Goal: Task Accomplishment & Management: Use online tool/utility

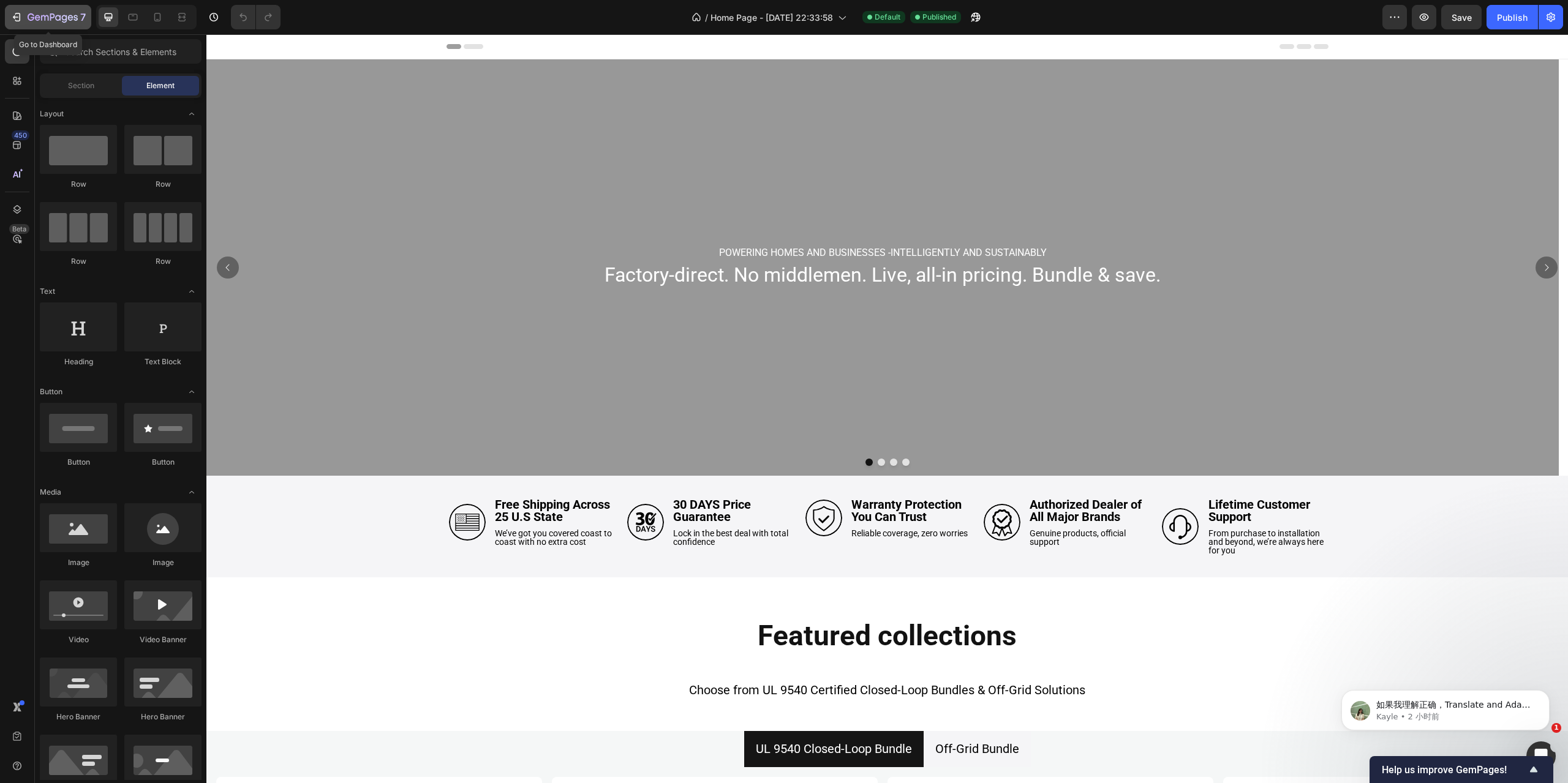
click at [24, 14] on div "7" at bounding box center [48, 17] width 75 height 14
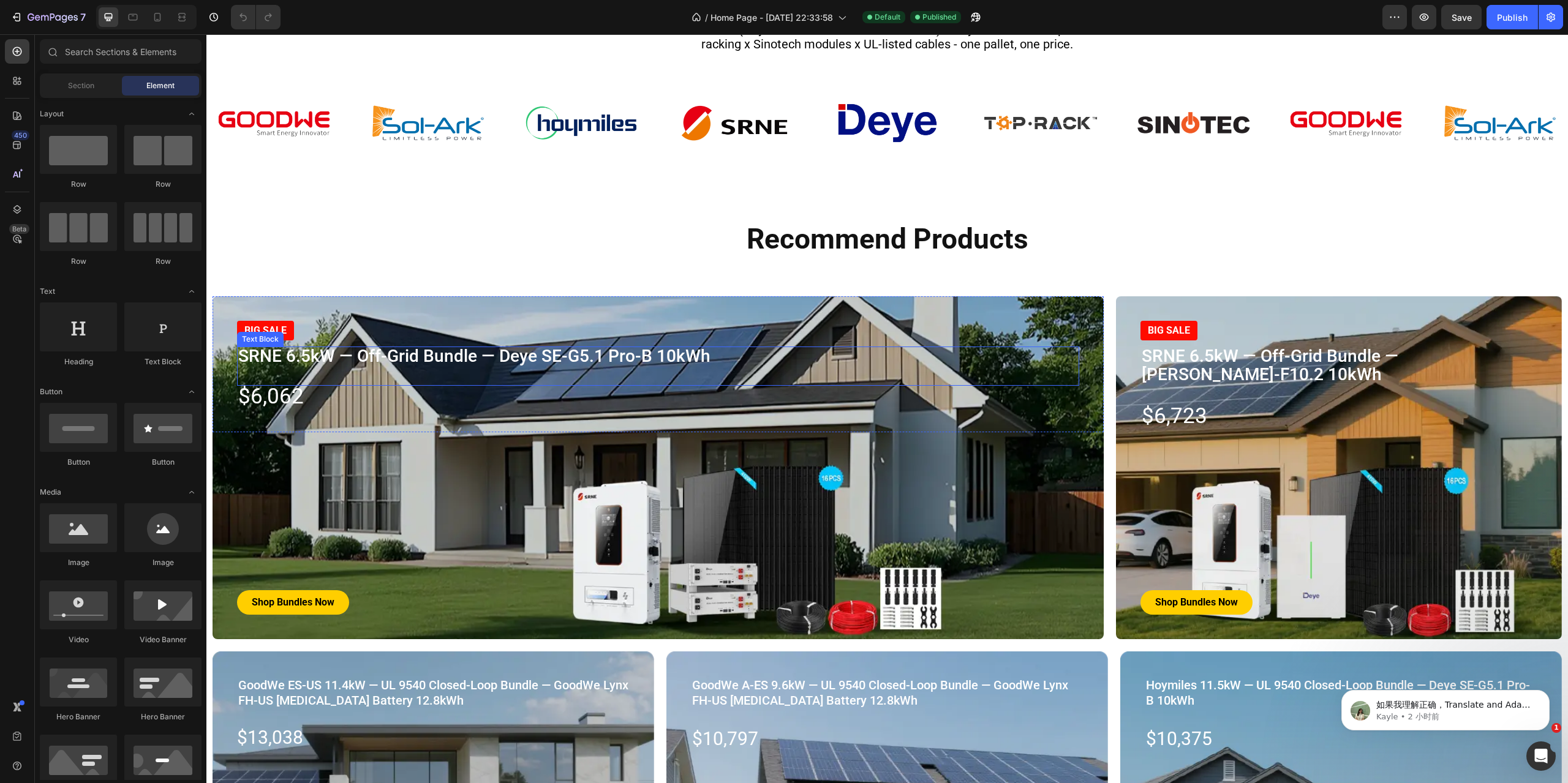
scroll to position [1592, 0]
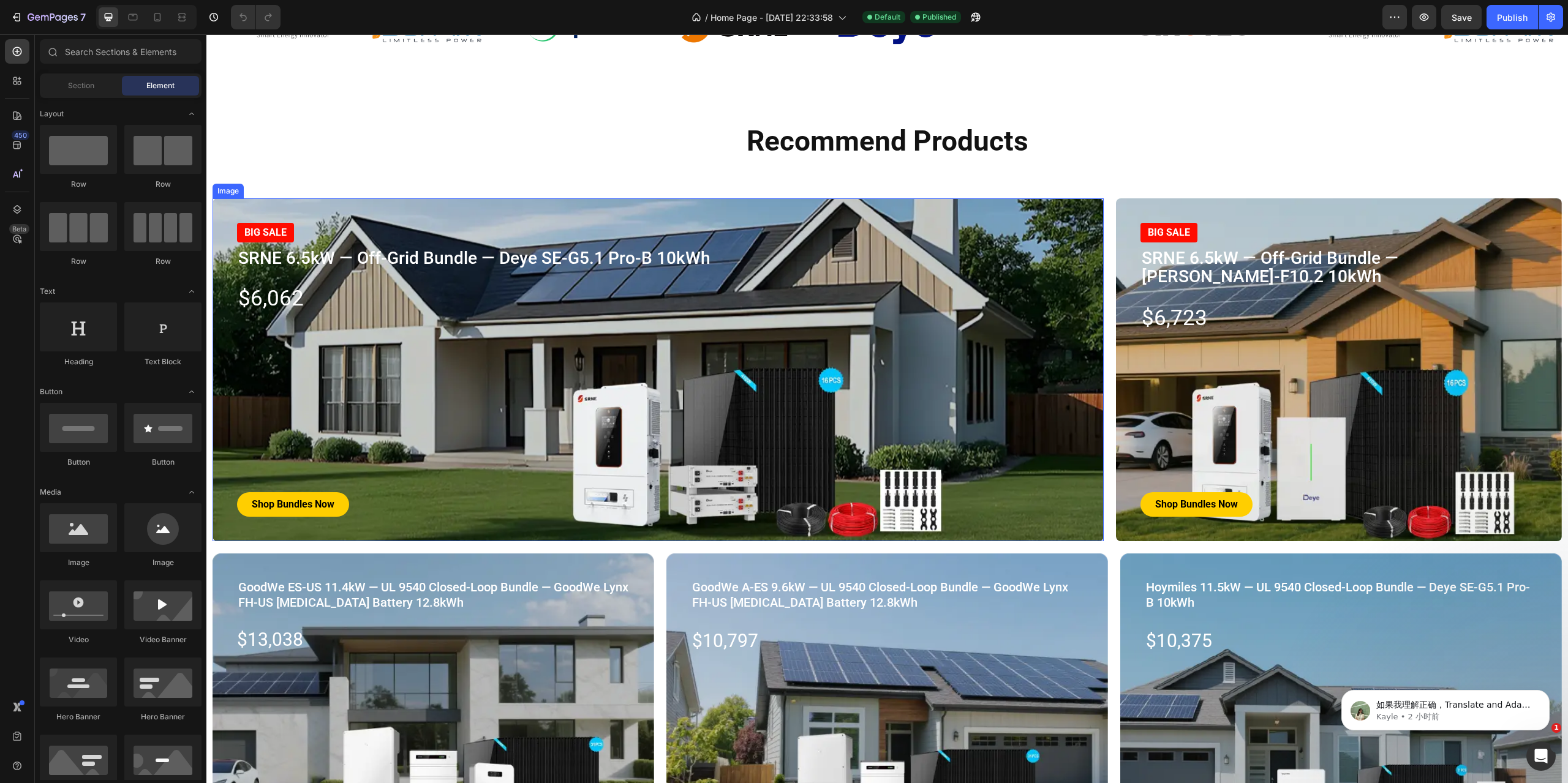
click at [749, 389] on img at bounding box center [658, 370] width 892 height 343
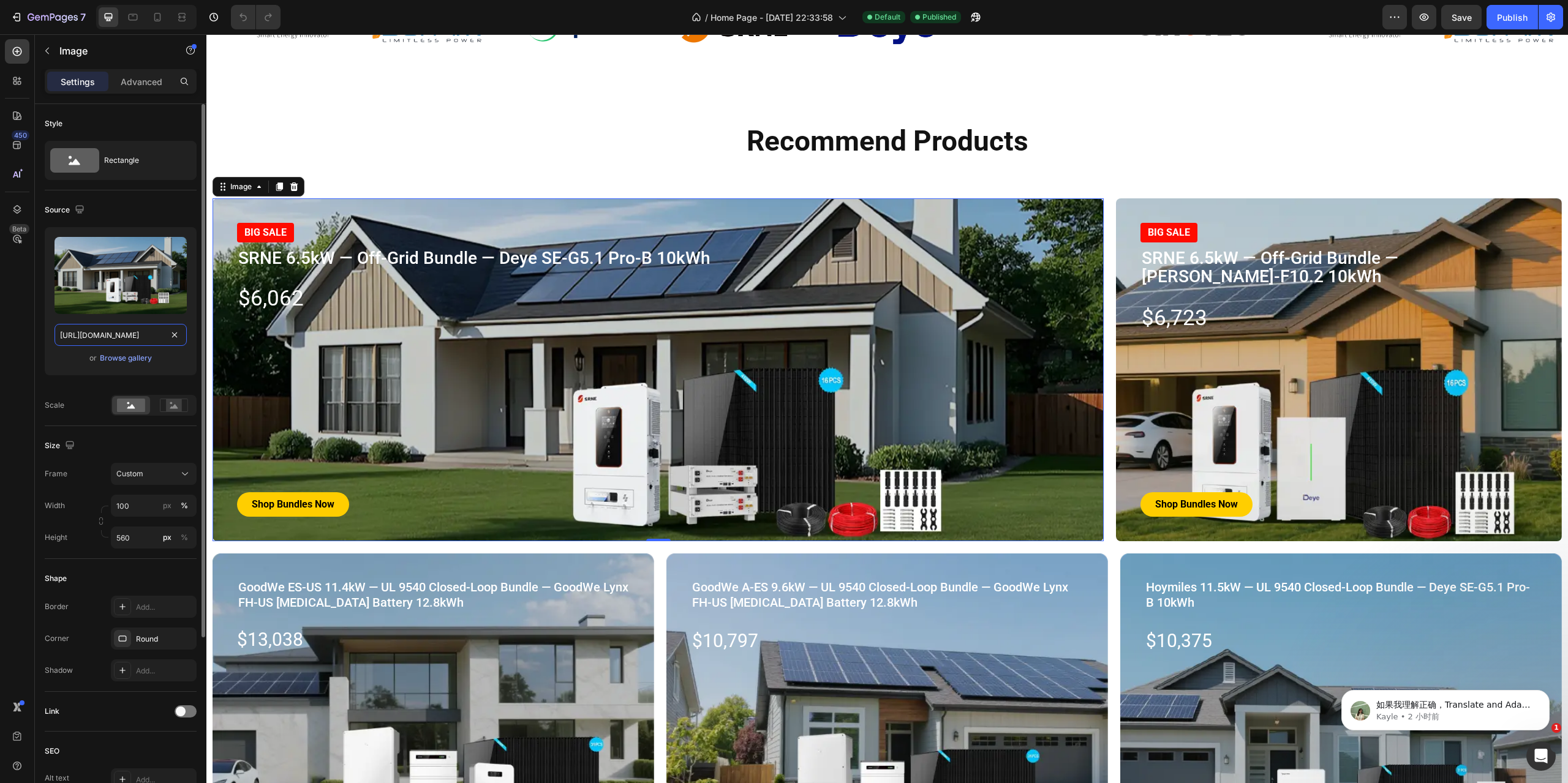
click at [105, 337] on input "[URL][DOMAIN_NAME]" at bounding box center [121, 335] width 133 height 22
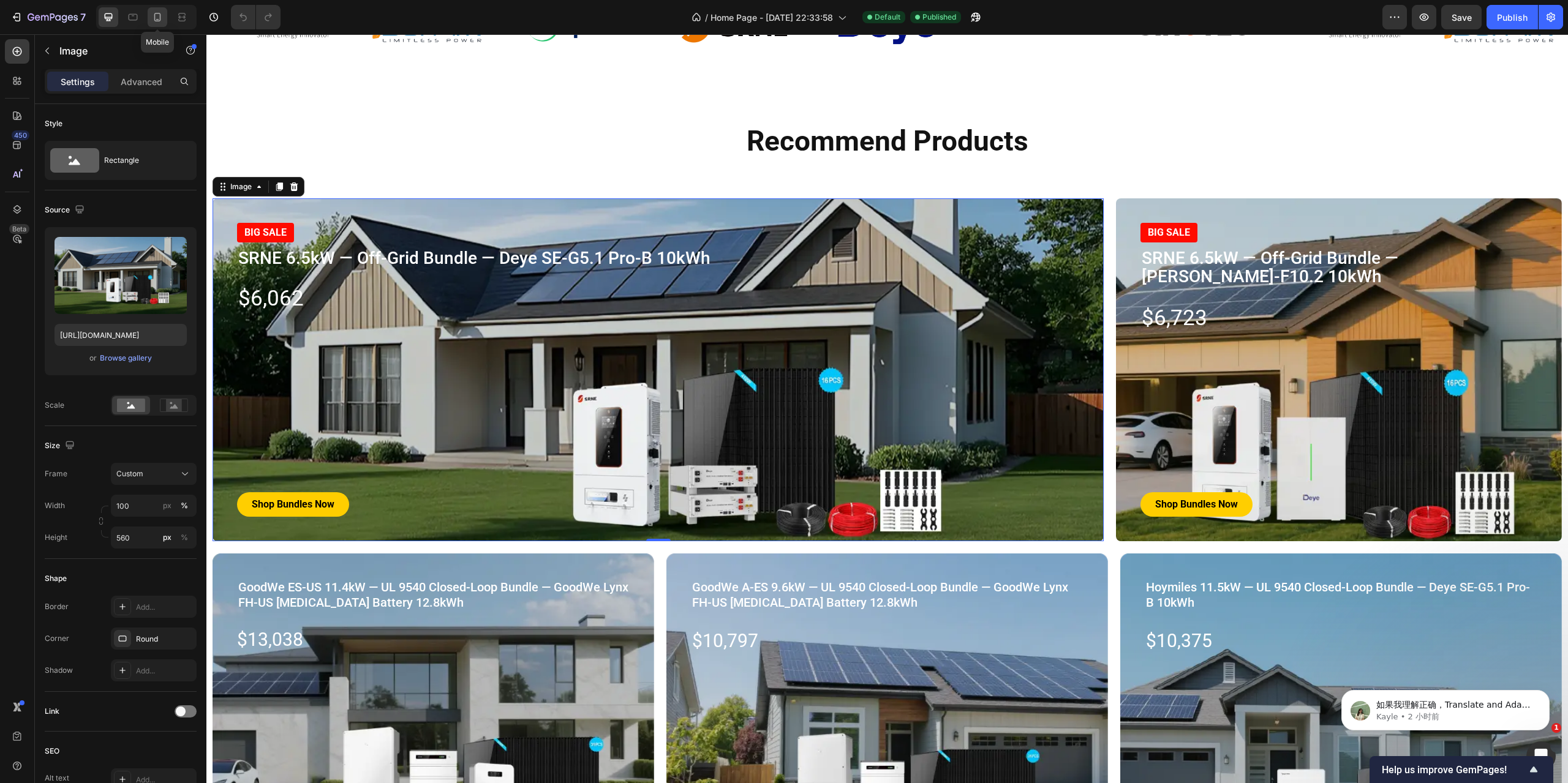
click at [156, 15] on icon at bounding box center [157, 17] width 12 height 12
type input "[URL][DOMAIN_NAME]"
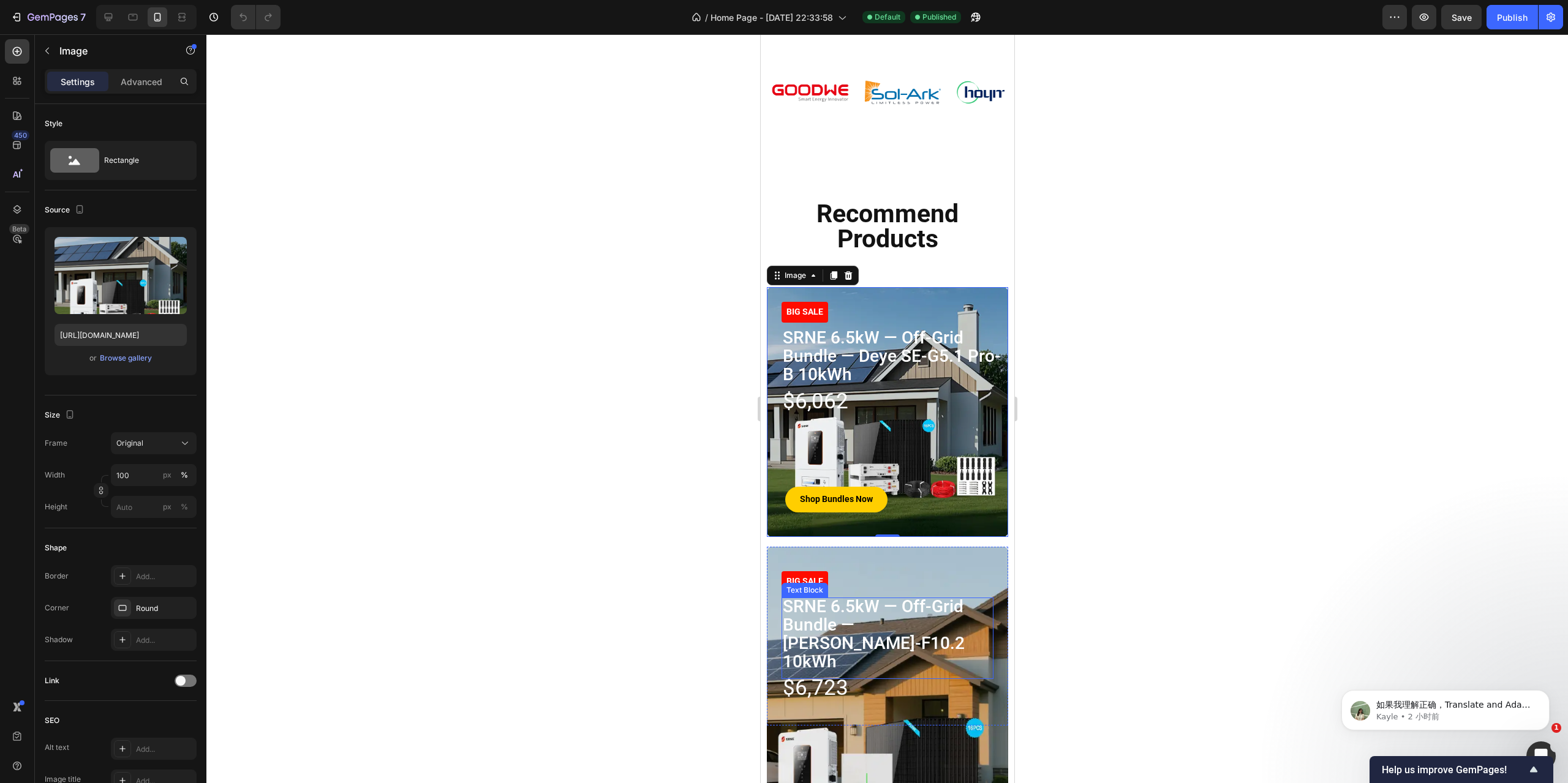
scroll to position [1573, 0]
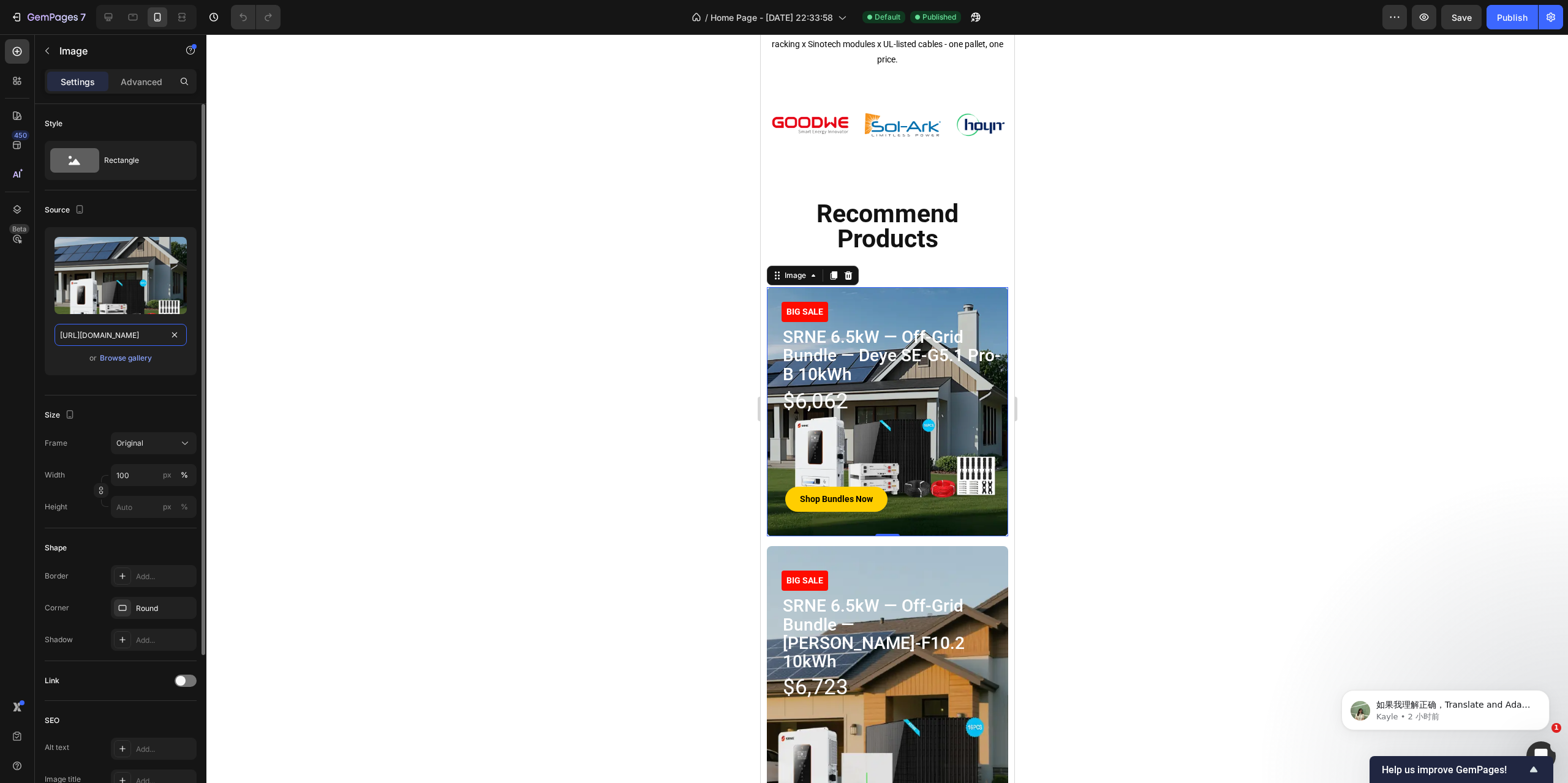
click at [113, 333] on input "[URL][DOMAIN_NAME]" at bounding box center [121, 335] width 133 height 22
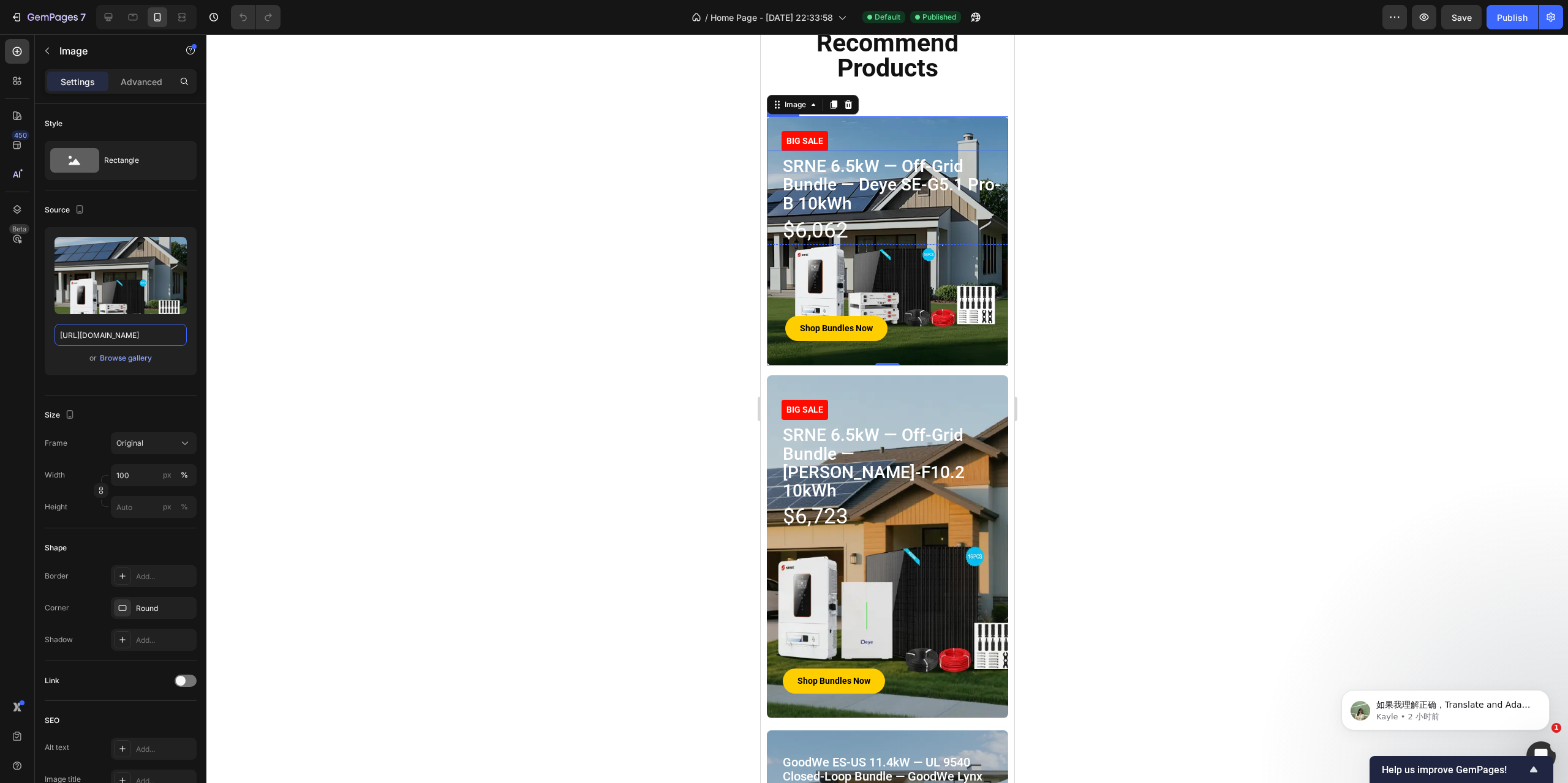
scroll to position [1757, 0]
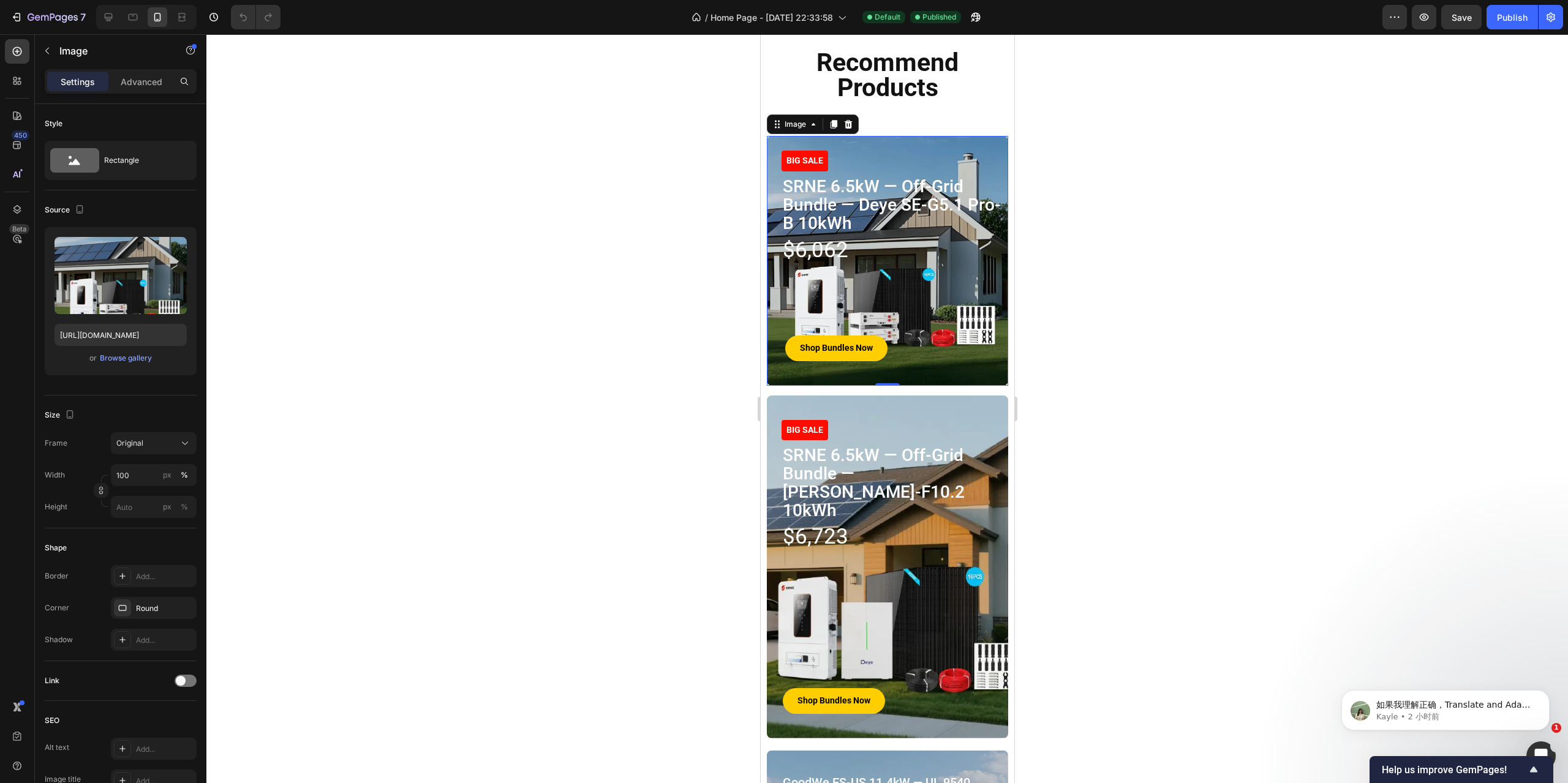
click at [1400, 301] on div at bounding box center [887, 409] width 1362 height 749
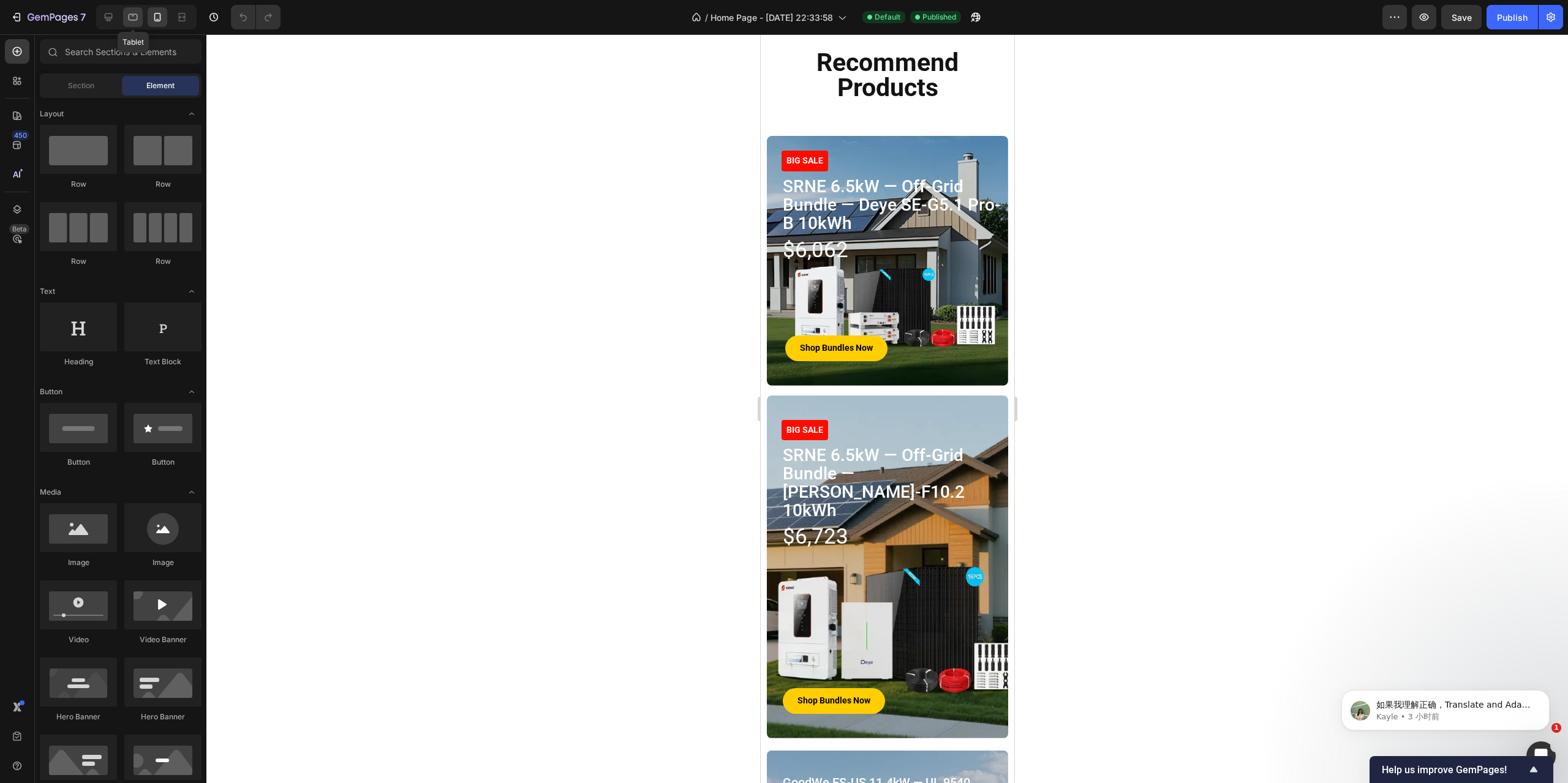
click at [127, 14] on icon at bounding box center [133, 17] width 12 height 12
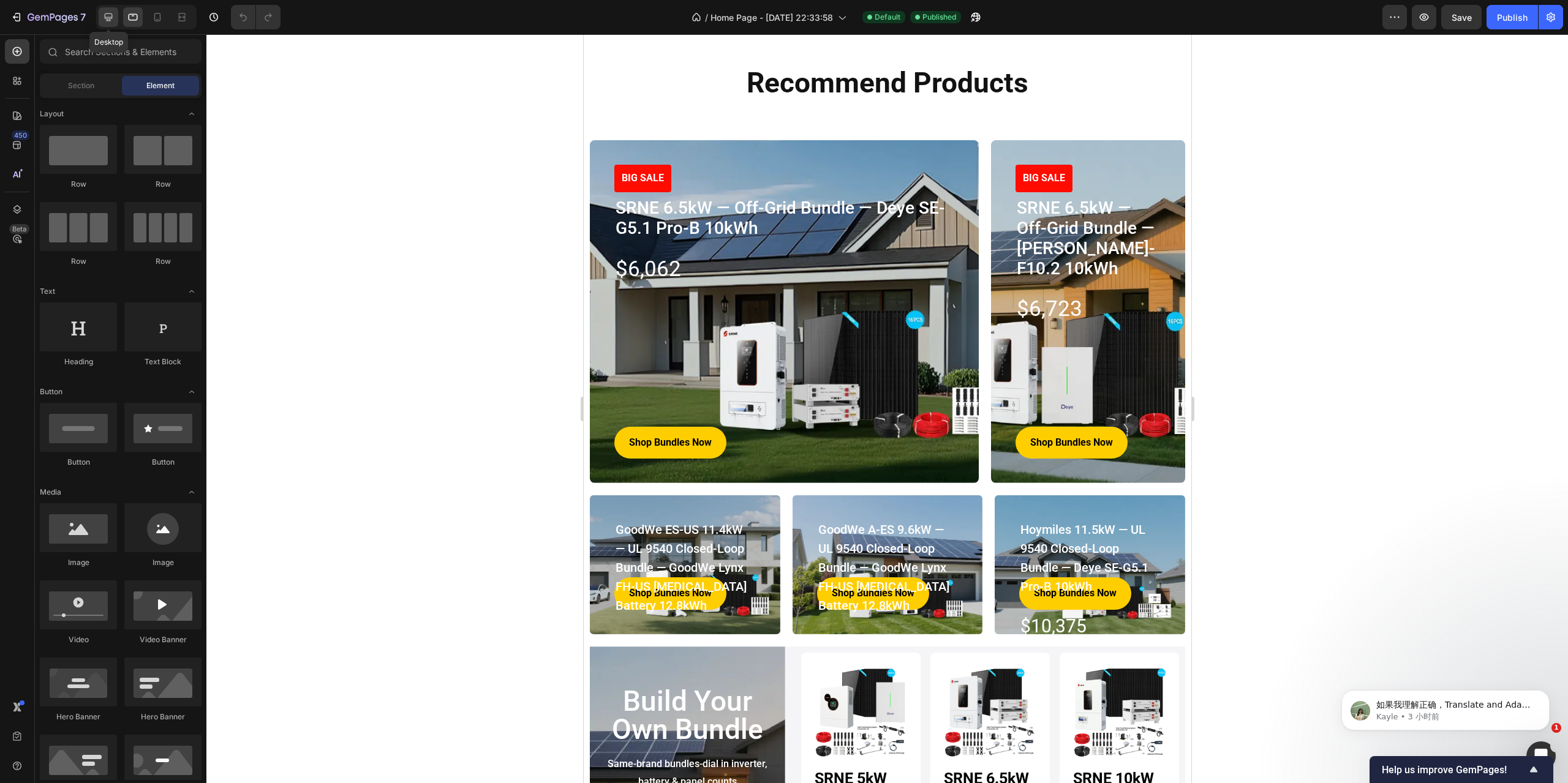
click at [108, 18] on icon at bounding box center [109, 18] width 8 height 8
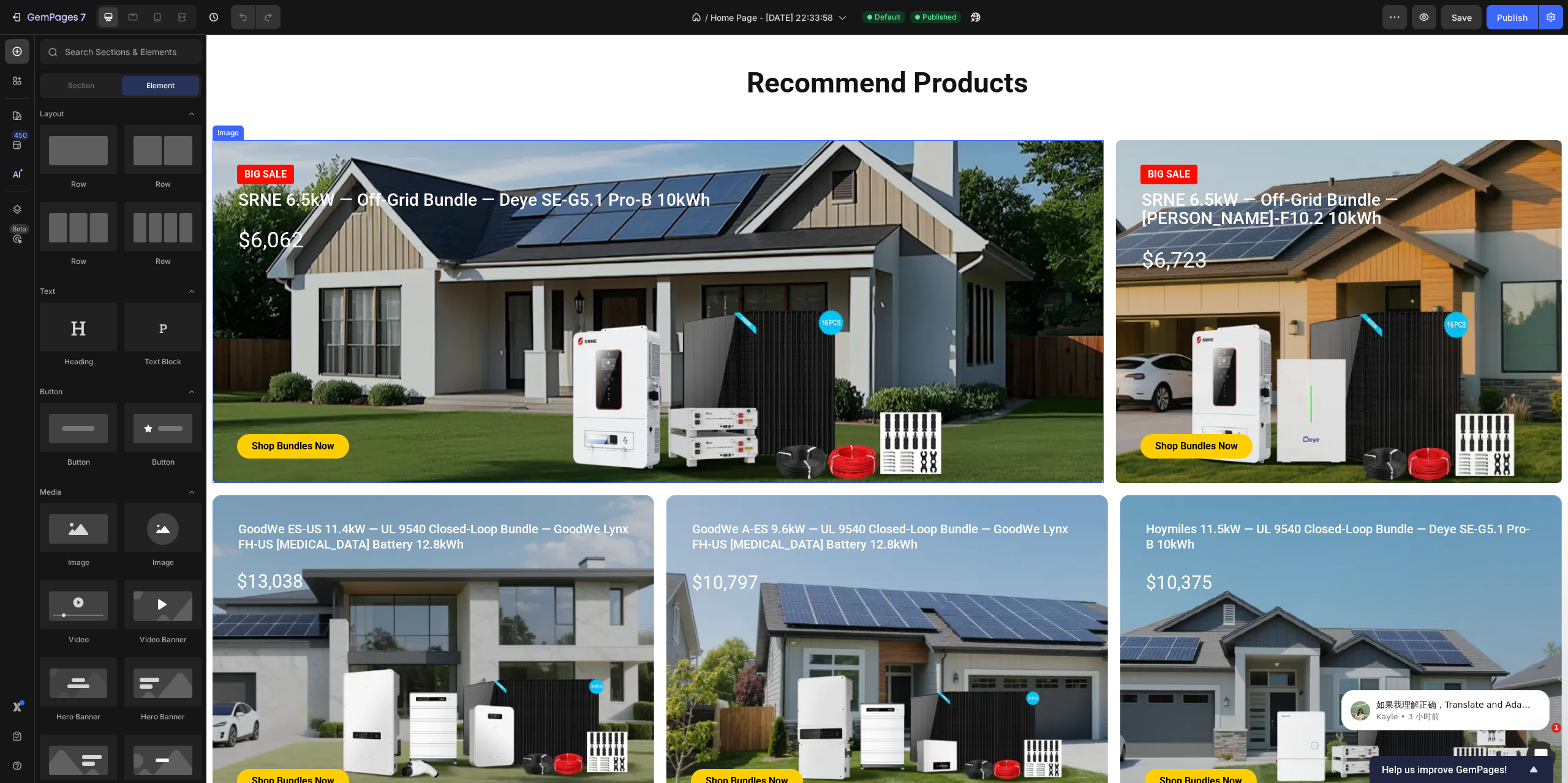
click at [1022, 342] on img at bounding box center [658, 311] width 892 height 343
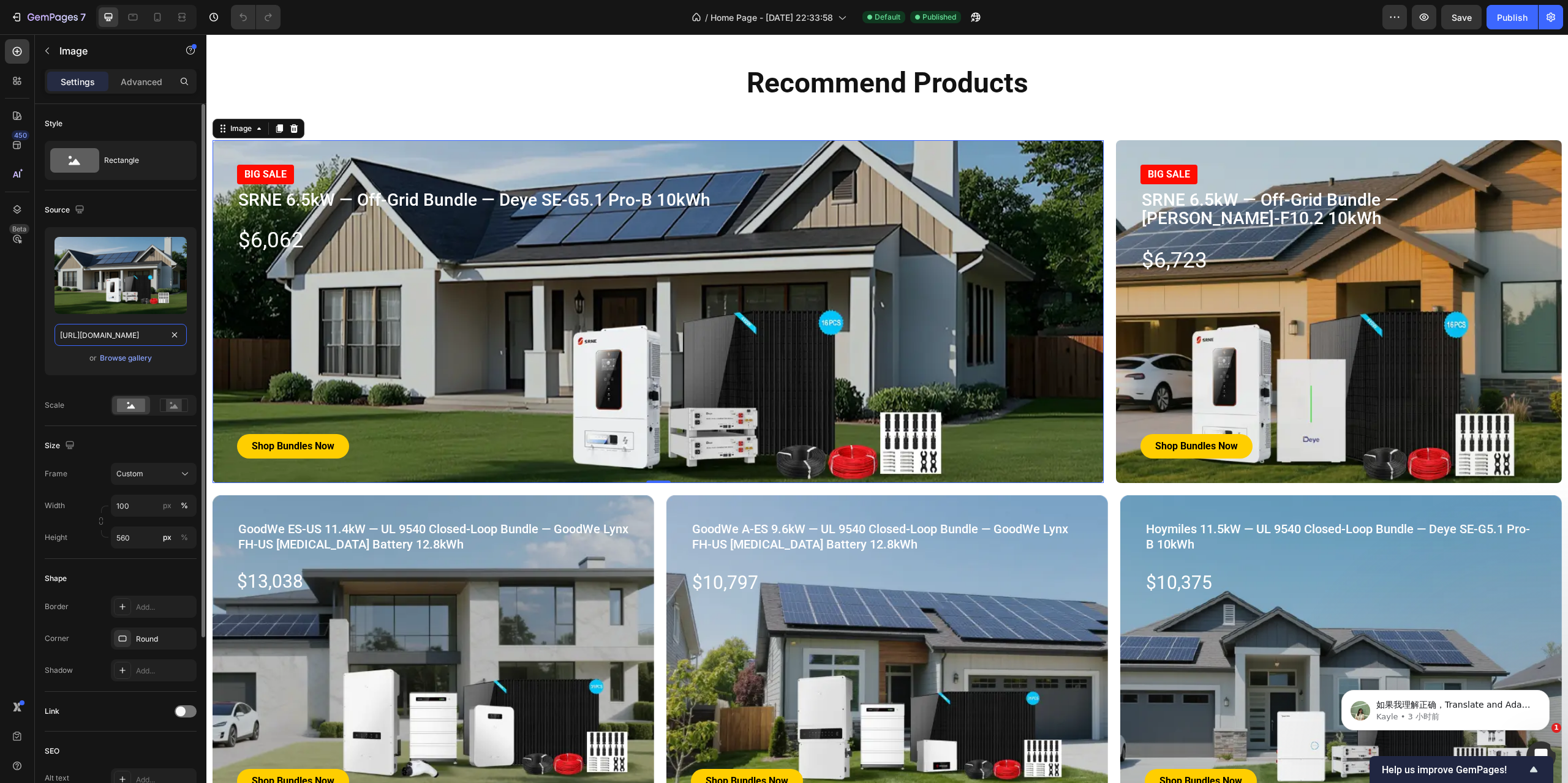
click at [131, 335] on input "[URL][DOMAIN_NAME]" at bounding box center [121, 335] width 133 height 22
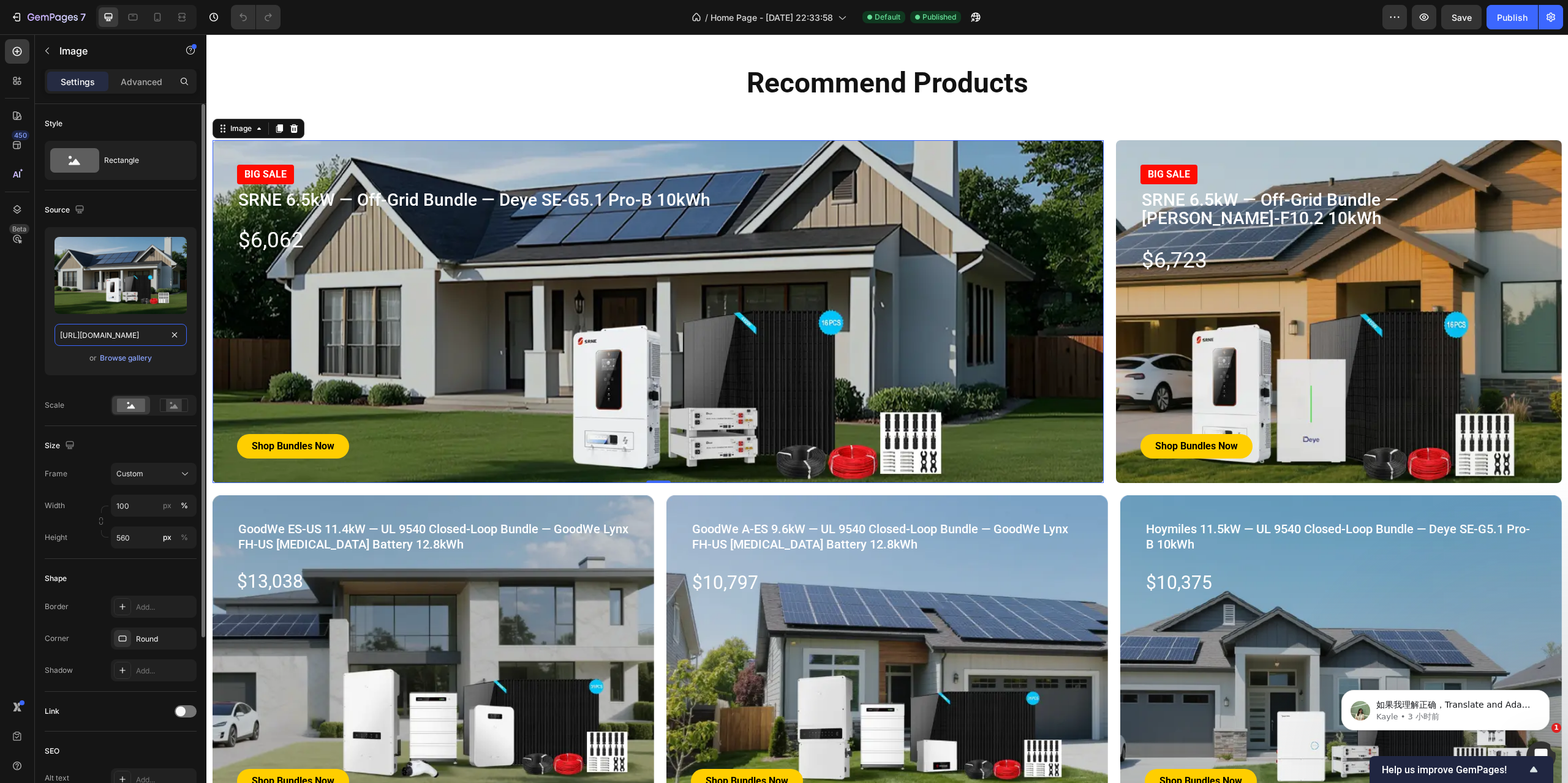
click at [126, 331] on input "[URL][DOMAIN_NAME]" at bounding box center [121, 335] width 133 height 22
paste input "SRNE-banner-A2-1332x678px-901.webp?v=175906653"
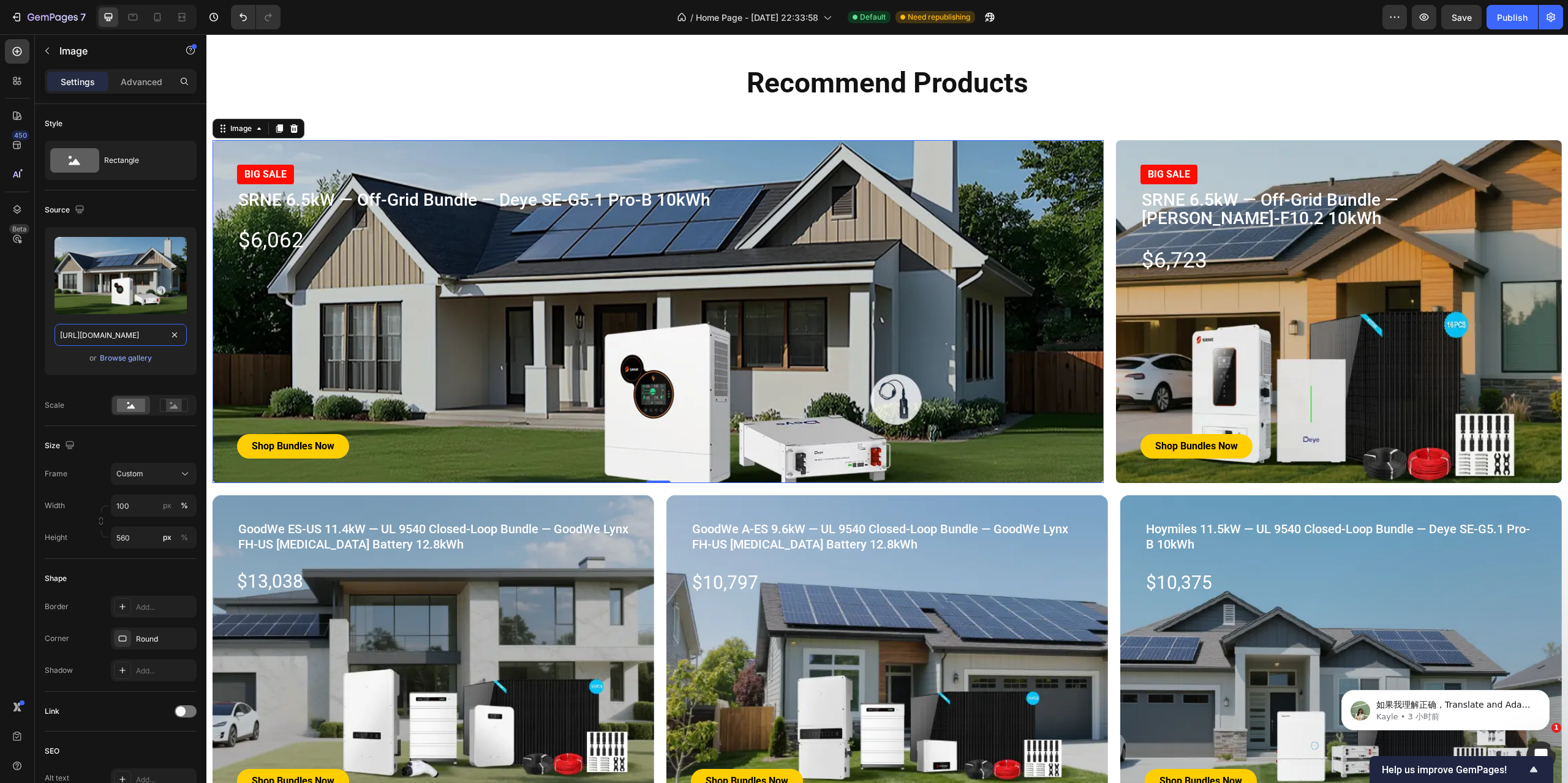
type input "[URL][DOMAIN_NAME]"
drag, startPoint x: 401, startPoint y: 201, endPoint x: 424, endPoint y: 198, distance: 23.2
click at [401, 201] on span "SRNE 6.5kW — Off-Grid Bundle — Deye SE-G5.1 Pro-B 10kWh" at bounding box center [474, 199] width 472 height 20
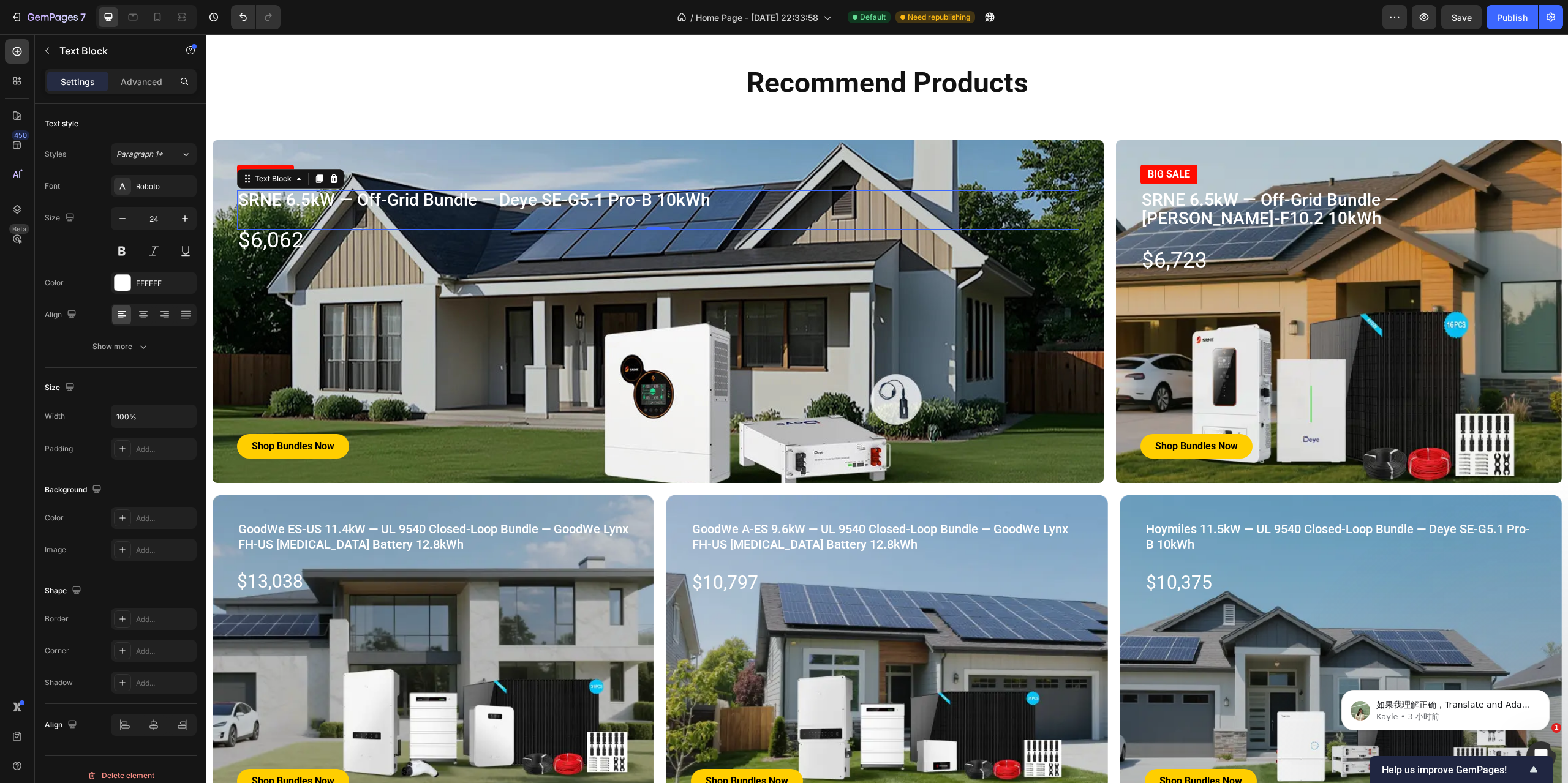
click at [300, 201] on span "SRNE 6.5kW — Off-Grid Bundle — Deye SE-G5.1 Pro-B 10kWh" at bounding box center [474, 199] width 472 height 20
click at [286, 242] on span "$6,062" at bounding box center [271, 240] width 66 height 25
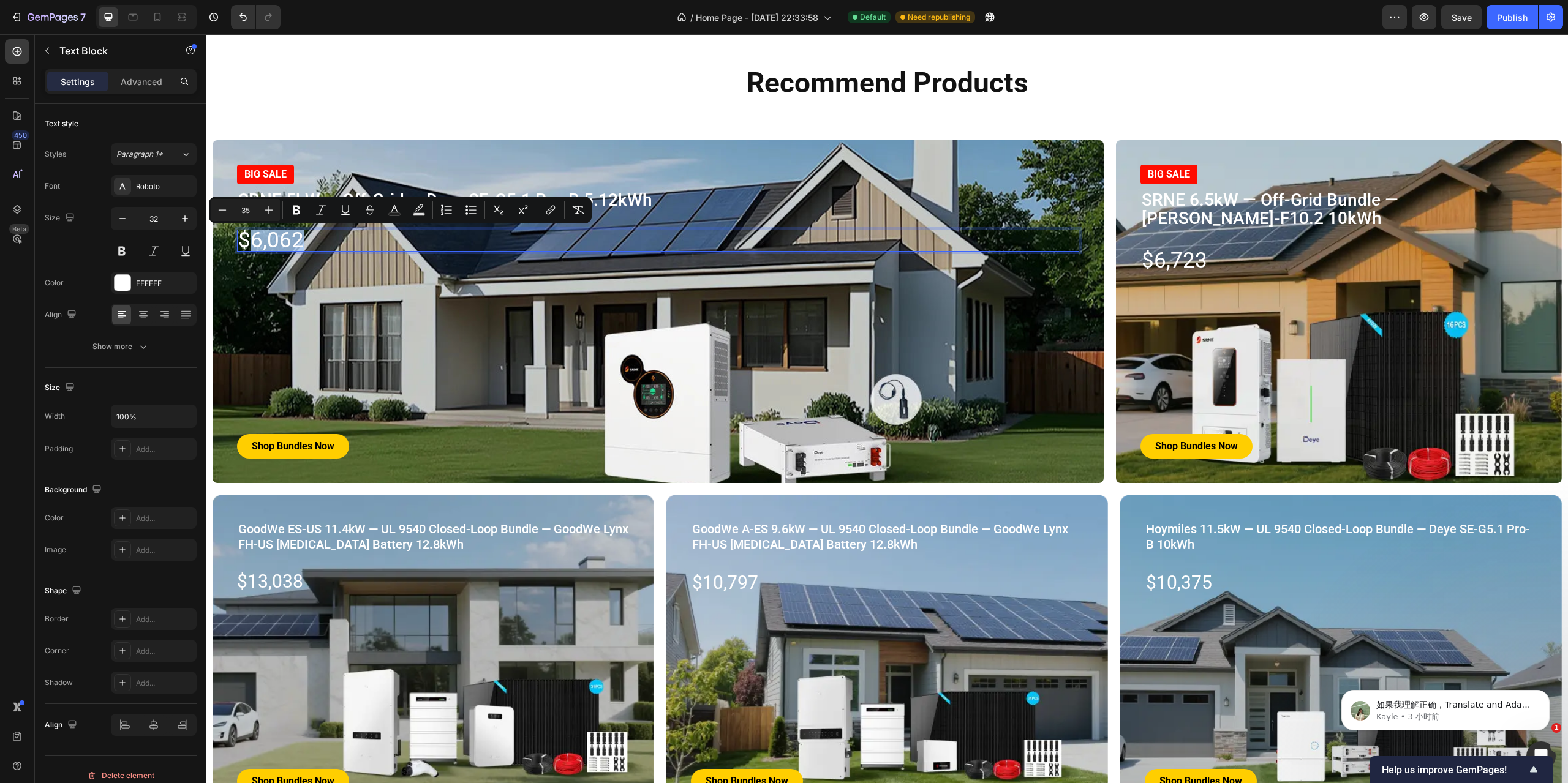
click at [264, 243] on span "$6,062" at bounding box center [271, 240] width 66 height 25
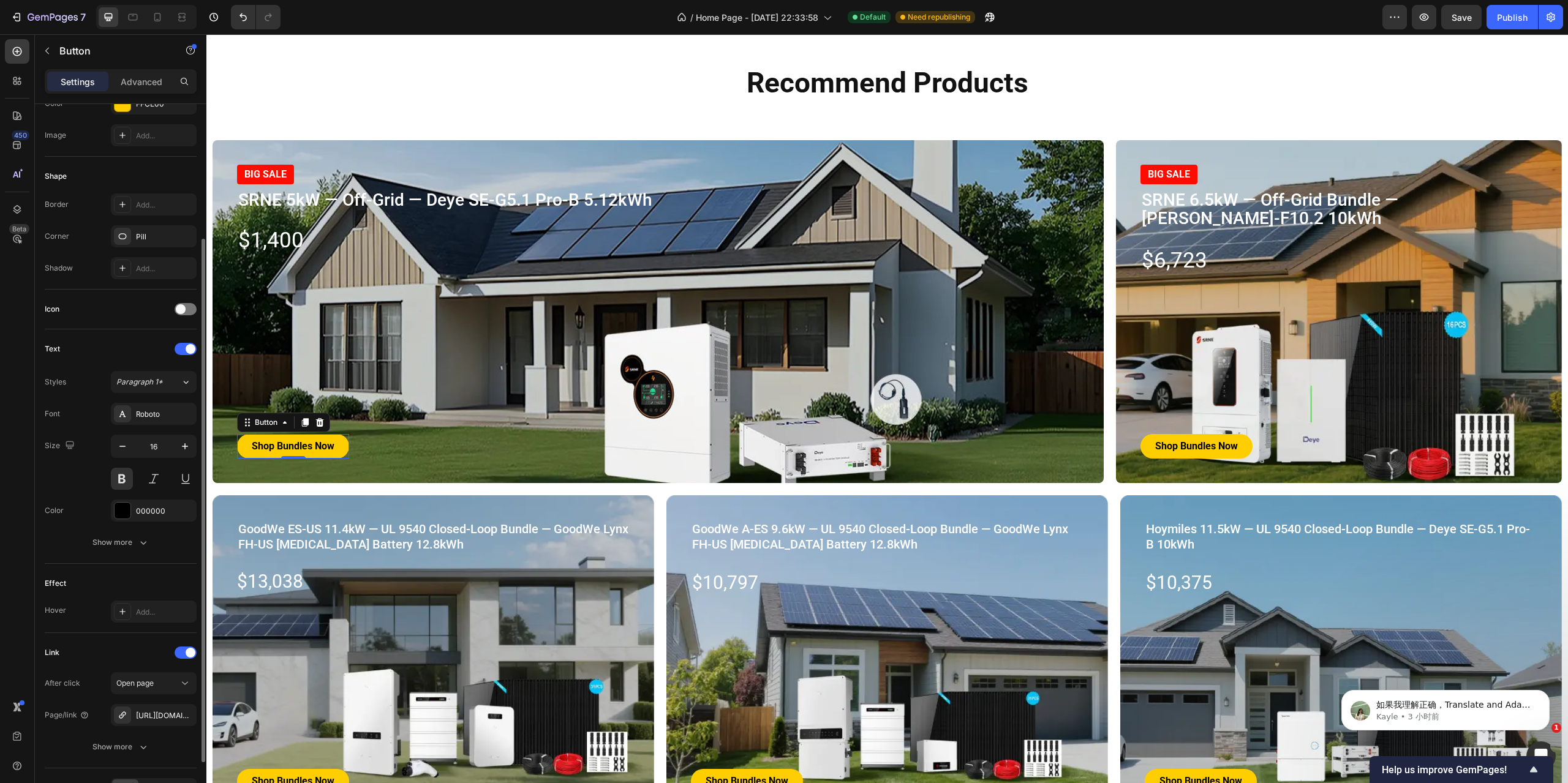
scroll to position [245, 0]
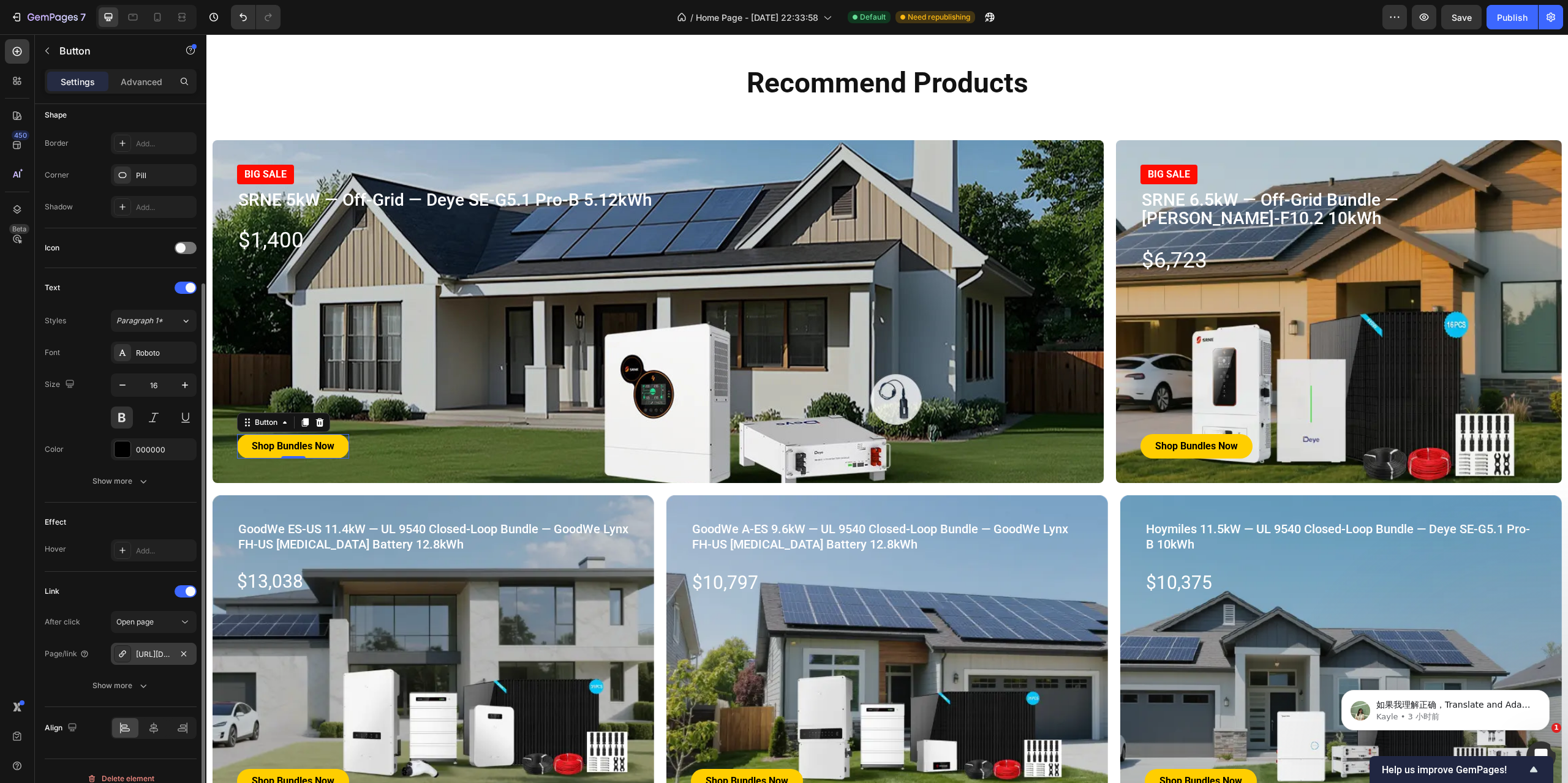
click at [157, 654] on div "[URL][DOMAIN_NAME]" at bounding box center [153, 655] width 35 height 11
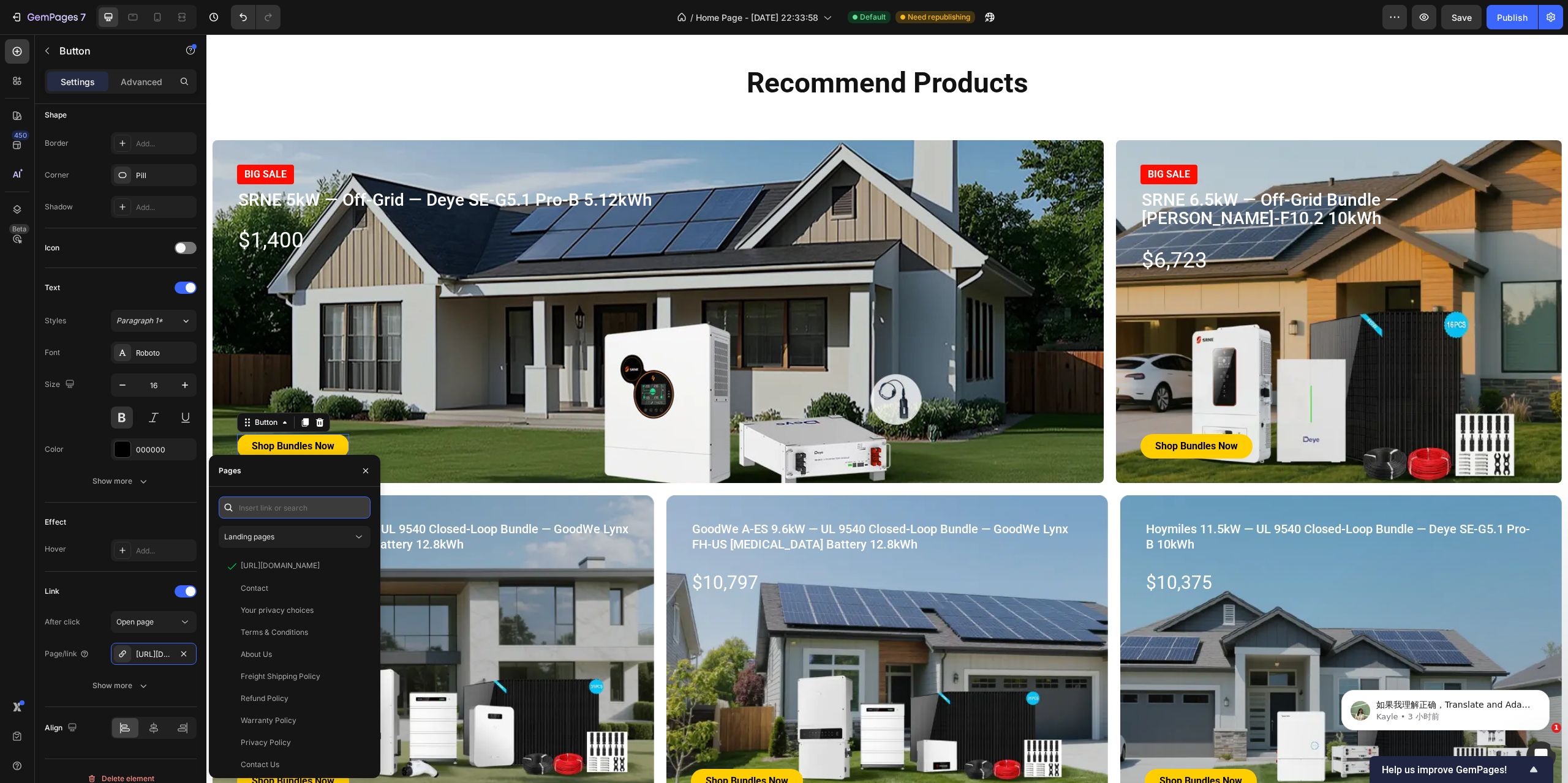
click at [295, 499] on input "text" at bounding box center [295, 508] width 152 height 22
paste input "[URL][DOMAIN_NAME]"
type input "[URL][DOMAIN_NAME]"
click at [310, 509] on input "text" at bounding box center [295, 508] width 152 height 22
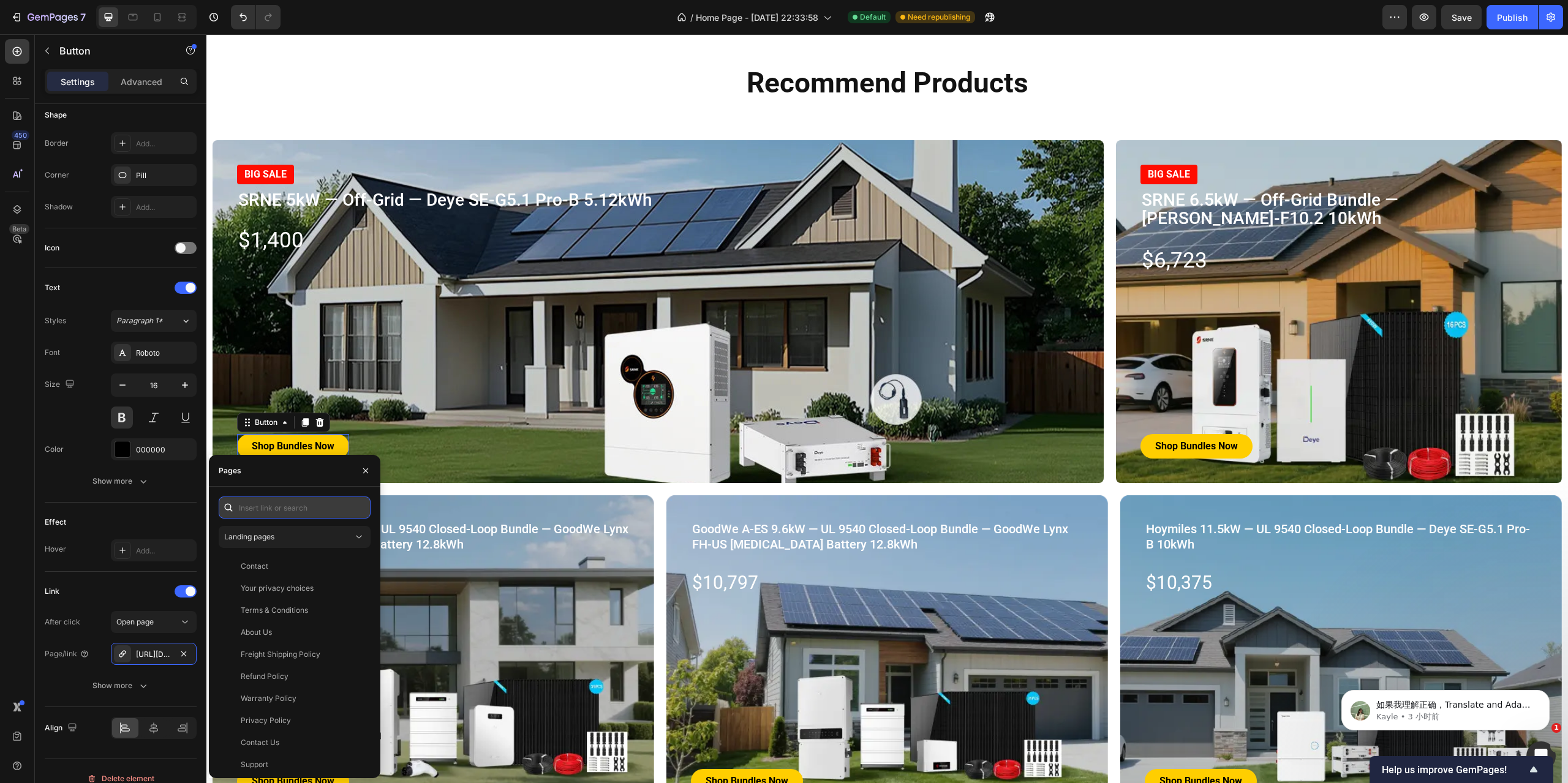
paste input "[URL][DOMAIN_NAME]"
type input "[URL][DOMAIN_NAME]"
click at [306, 537] on div "[URL][DOMAIN_NAME]" at bounding box center [280, 537] width 79 height 11
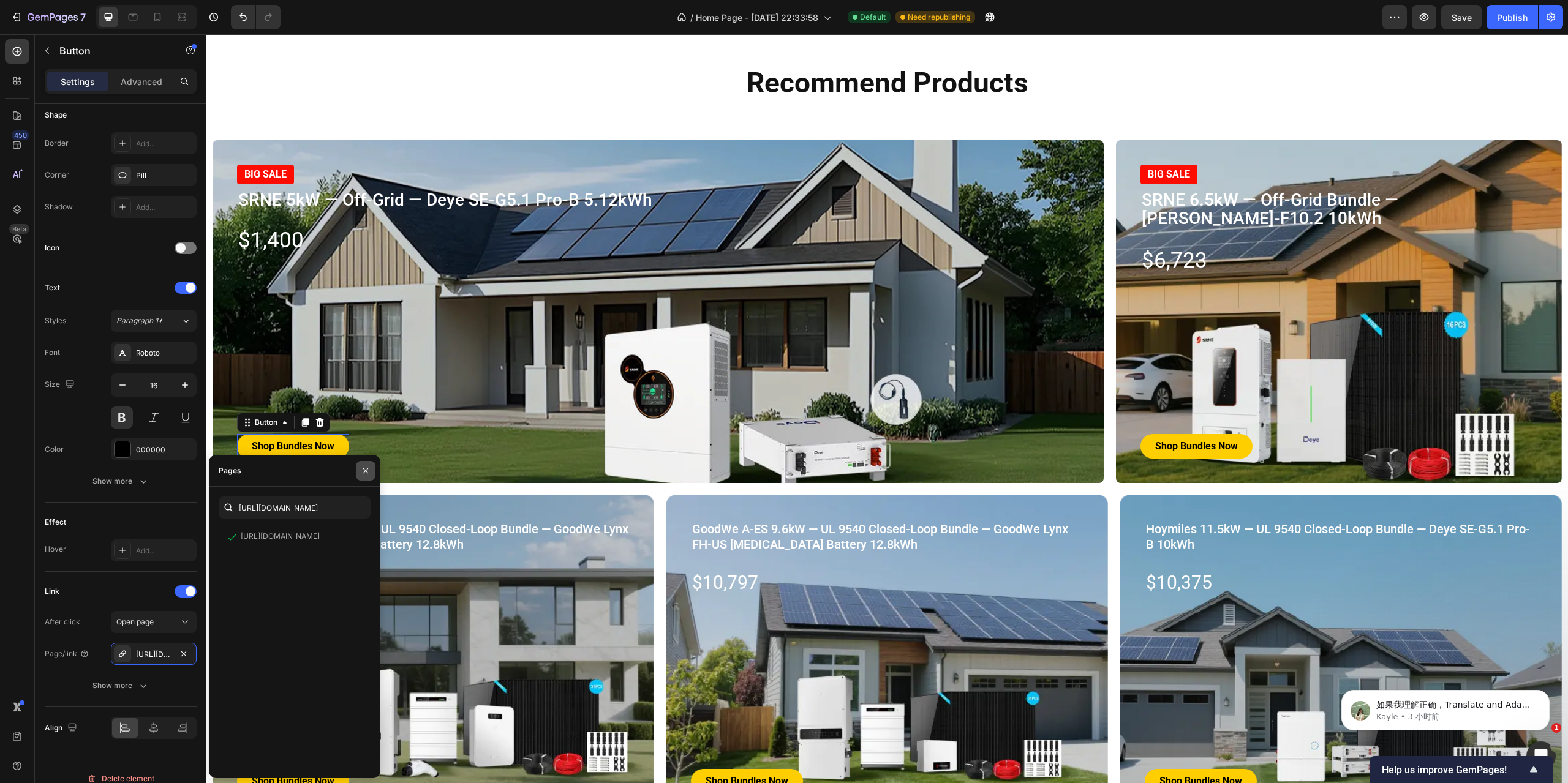
click at [363, 471] on icon "button" at bounding box center [366, 470] width 10 height 10
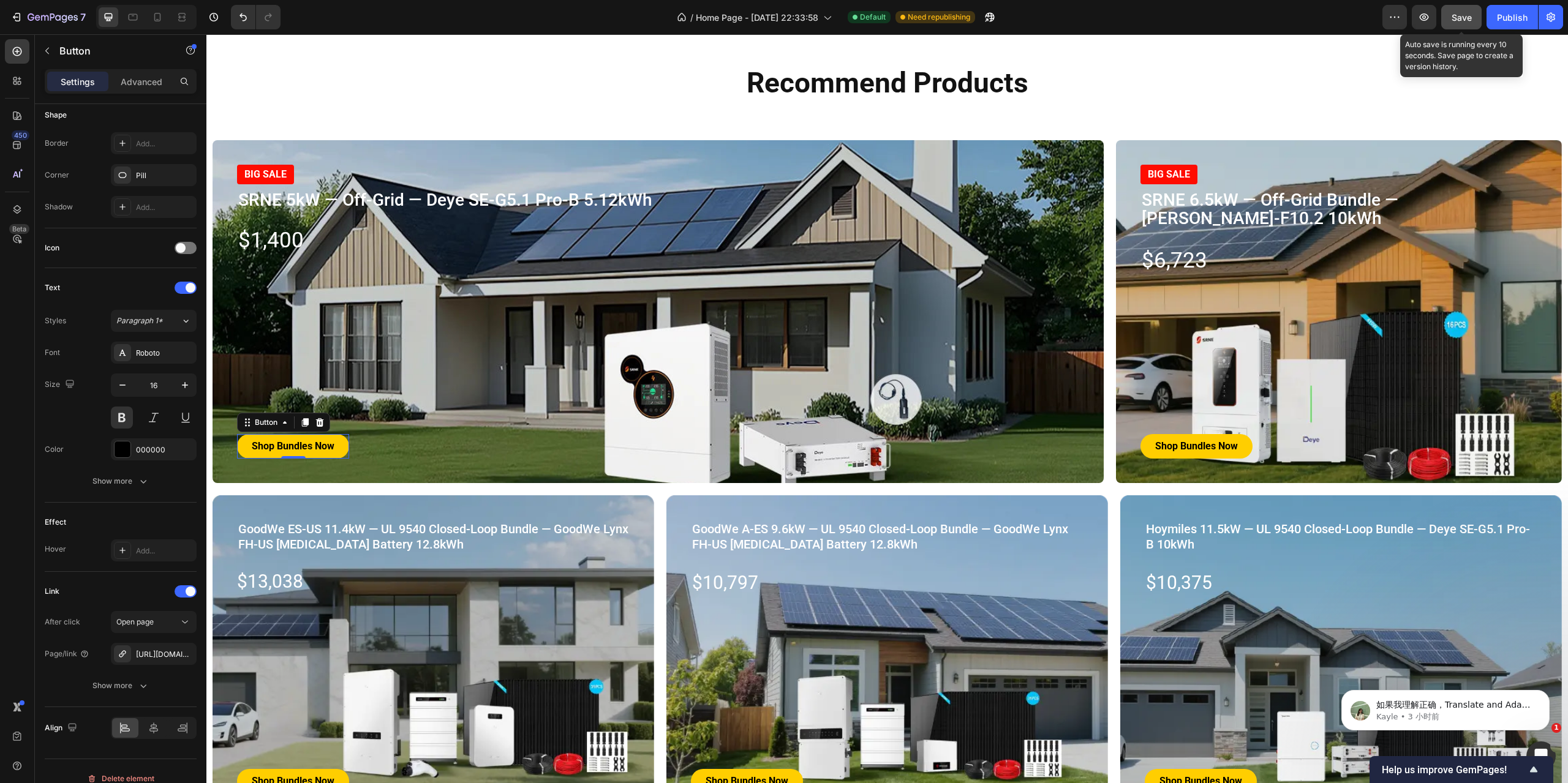
click at [1469, 15] on span "Save" at bounding box center [1462, 17] width 20 height 10
click at [158, 17] on icon at bounding box center [157, 17] width 12 height 12
type input "14"
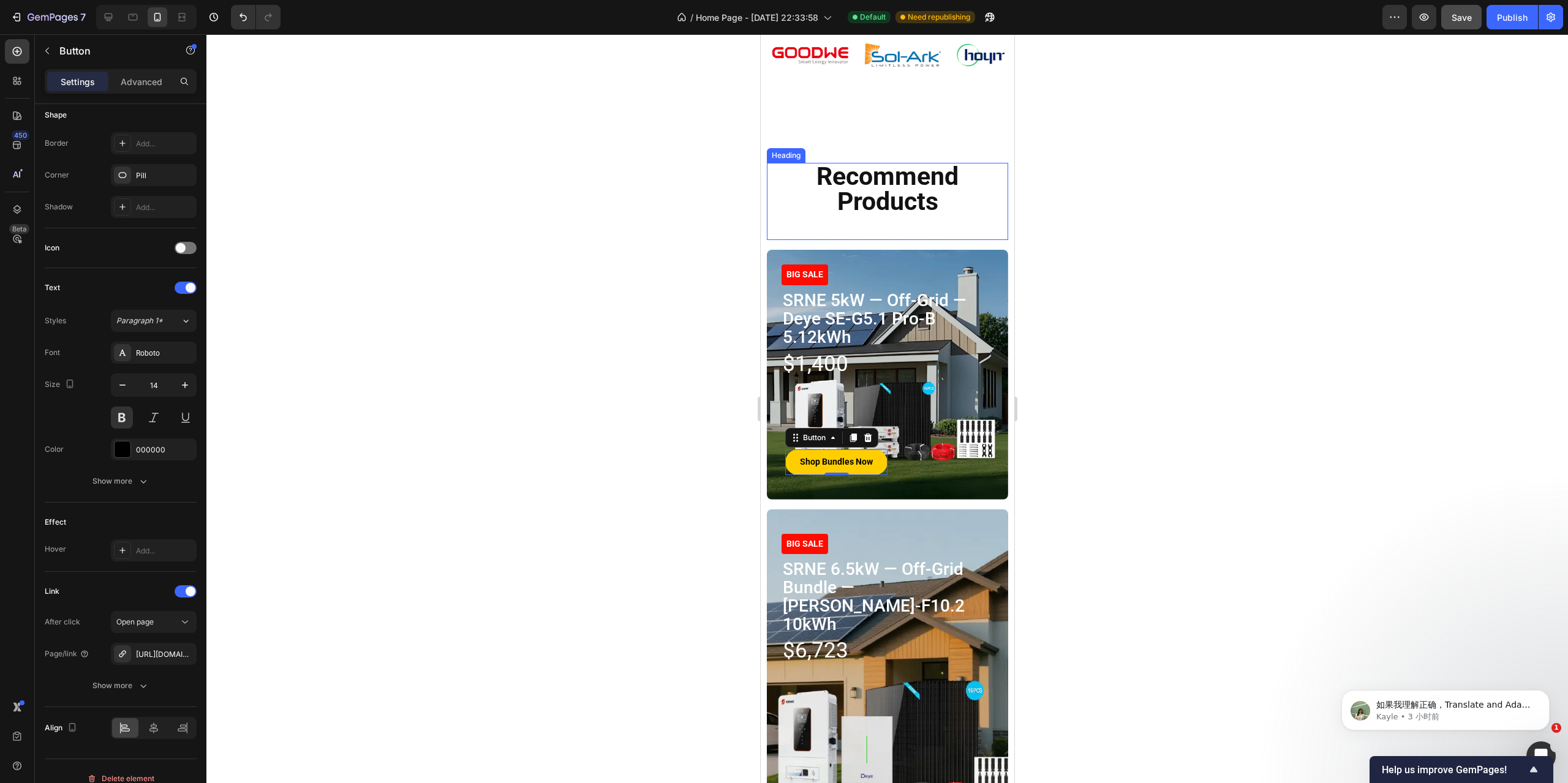
scroll to position [1638, 0]
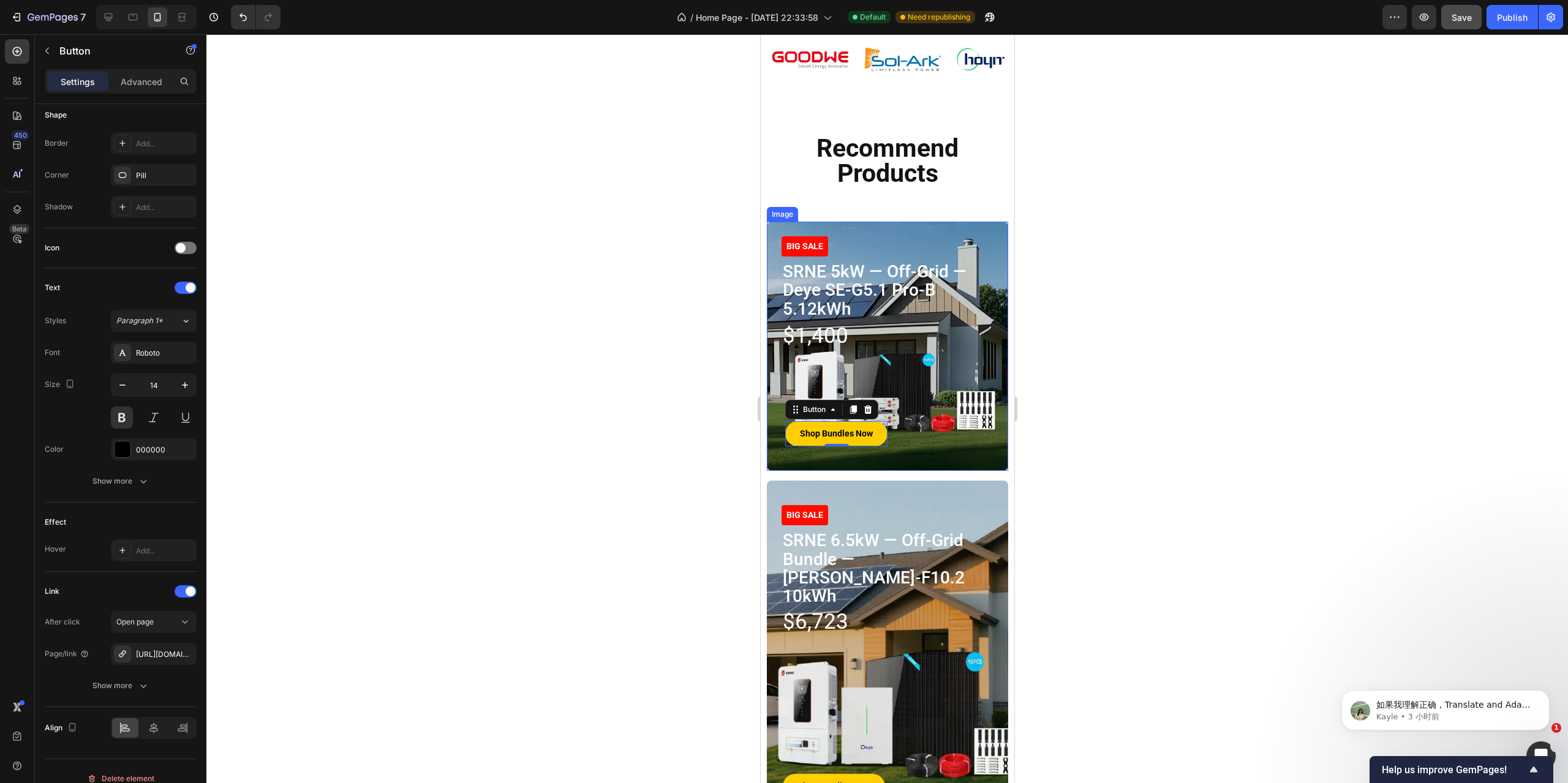
click at [981, 471] on img at bounding box center [887, 346] width 242 height 249
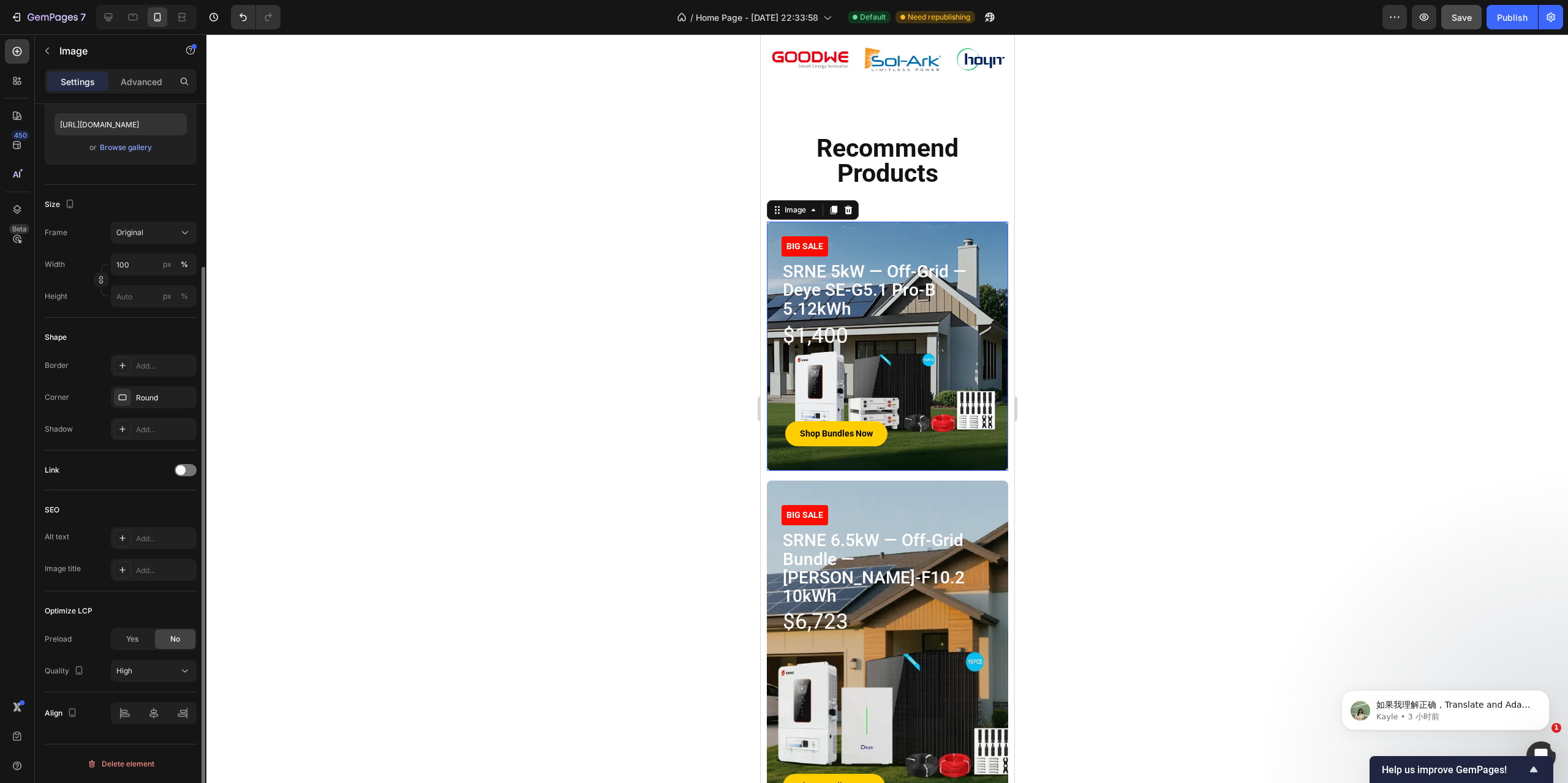
scroll to position [0, 0]
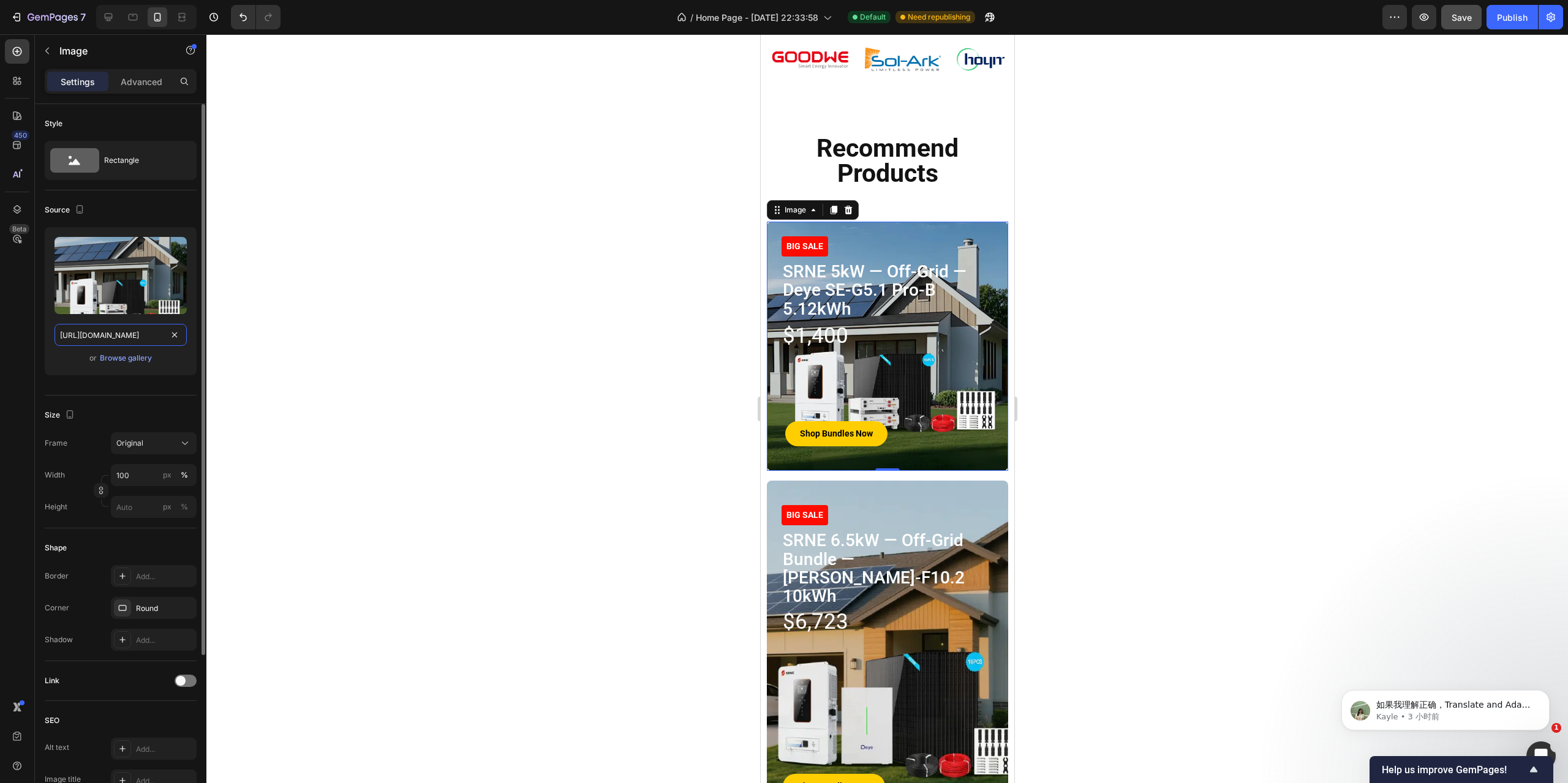
click at [97, 333] on input "[URL][DOMAIN_NAME]" at bounding box center [121, 335] width 133 height 22
click at [97, 333] on input "[URL][DOMAIN_NAME]" at bounding box center [121, 335] width 133 height 22
click at [126, 333] on input "[URL][DOMAIN_NAME]" at bounding box center [121, 335] width 133 height 22
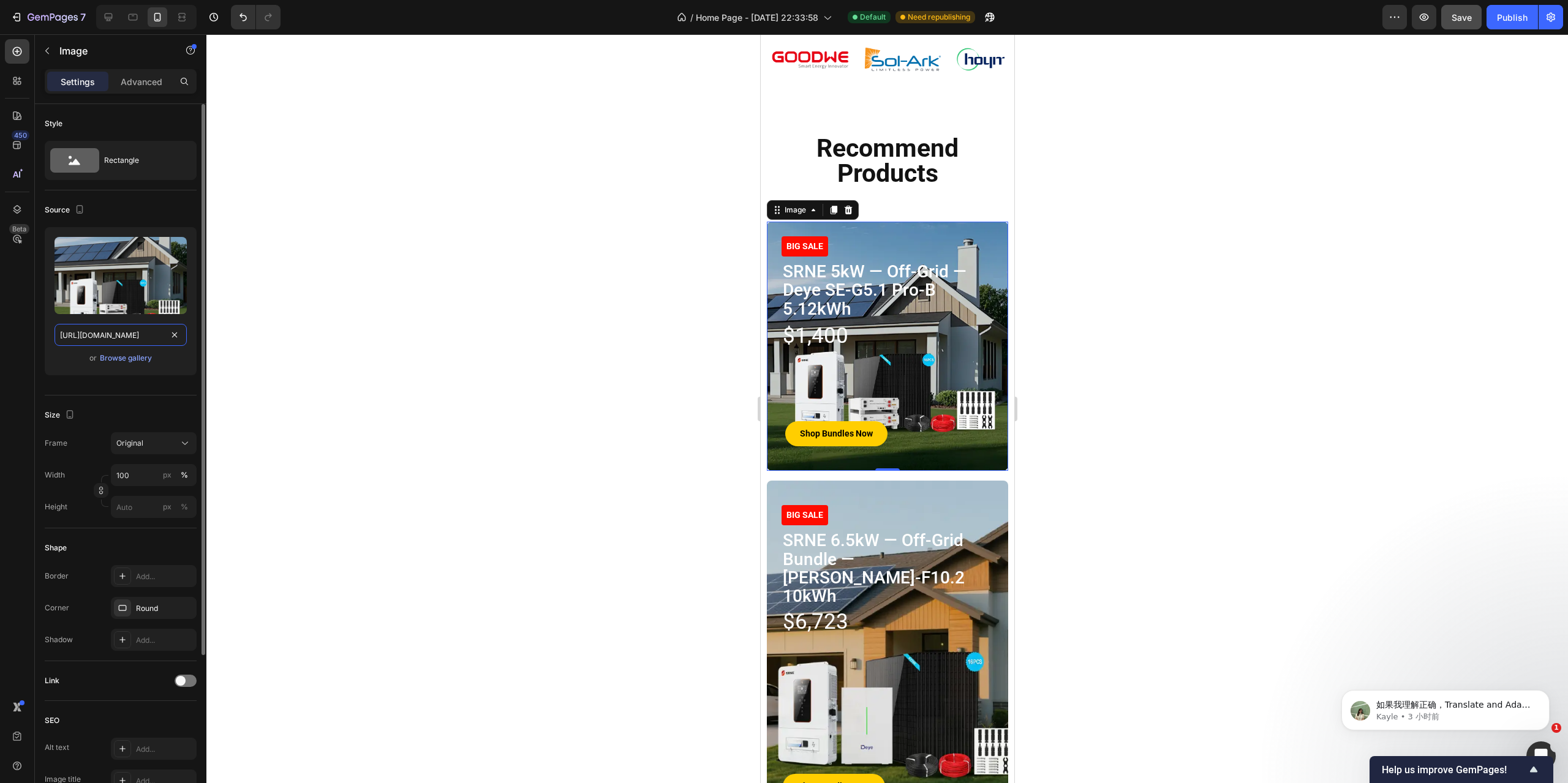
click at [126, 333] on input "[URL][DOMAIN_NAME]" at bounding box center [121, 335] width 133 height 22
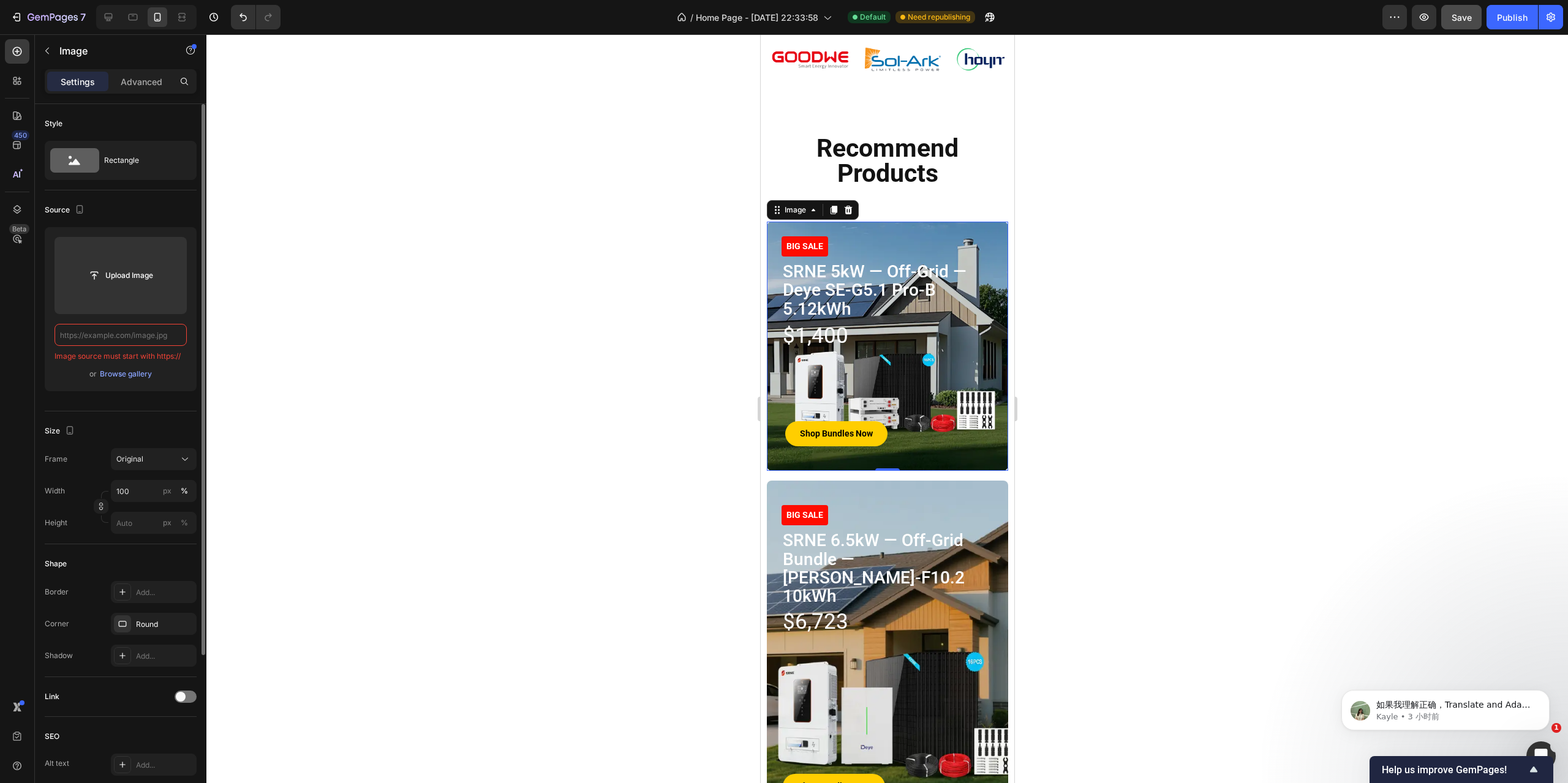
paste input "[URL][DOMAIN_NAME]"
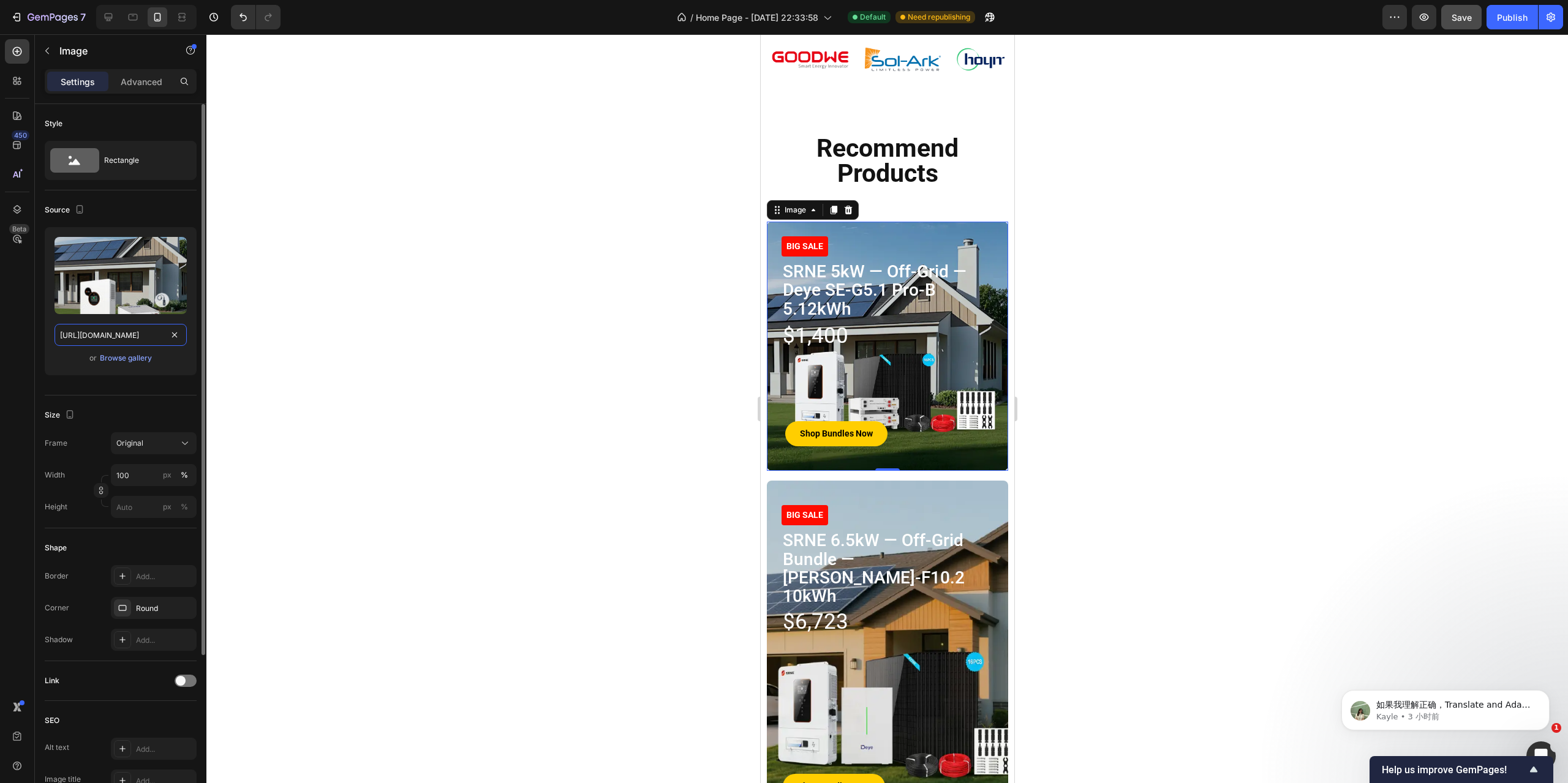
type input "[URL][DOMAIN_NAME]"
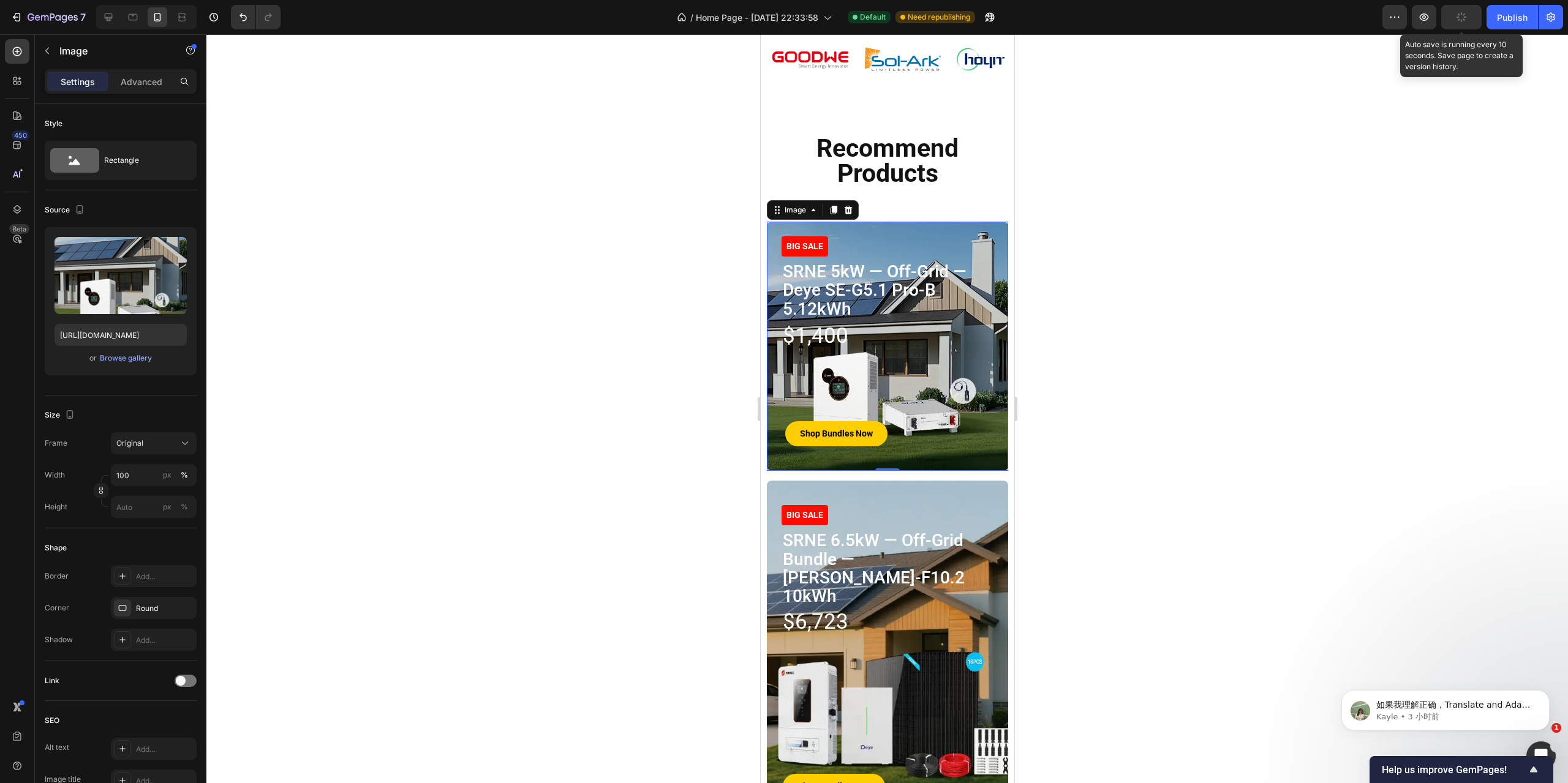
scroll to position [0, 0]
click at [1511, 16] on div "Publish" at bounding box center [1512, 17] width 30 height 13
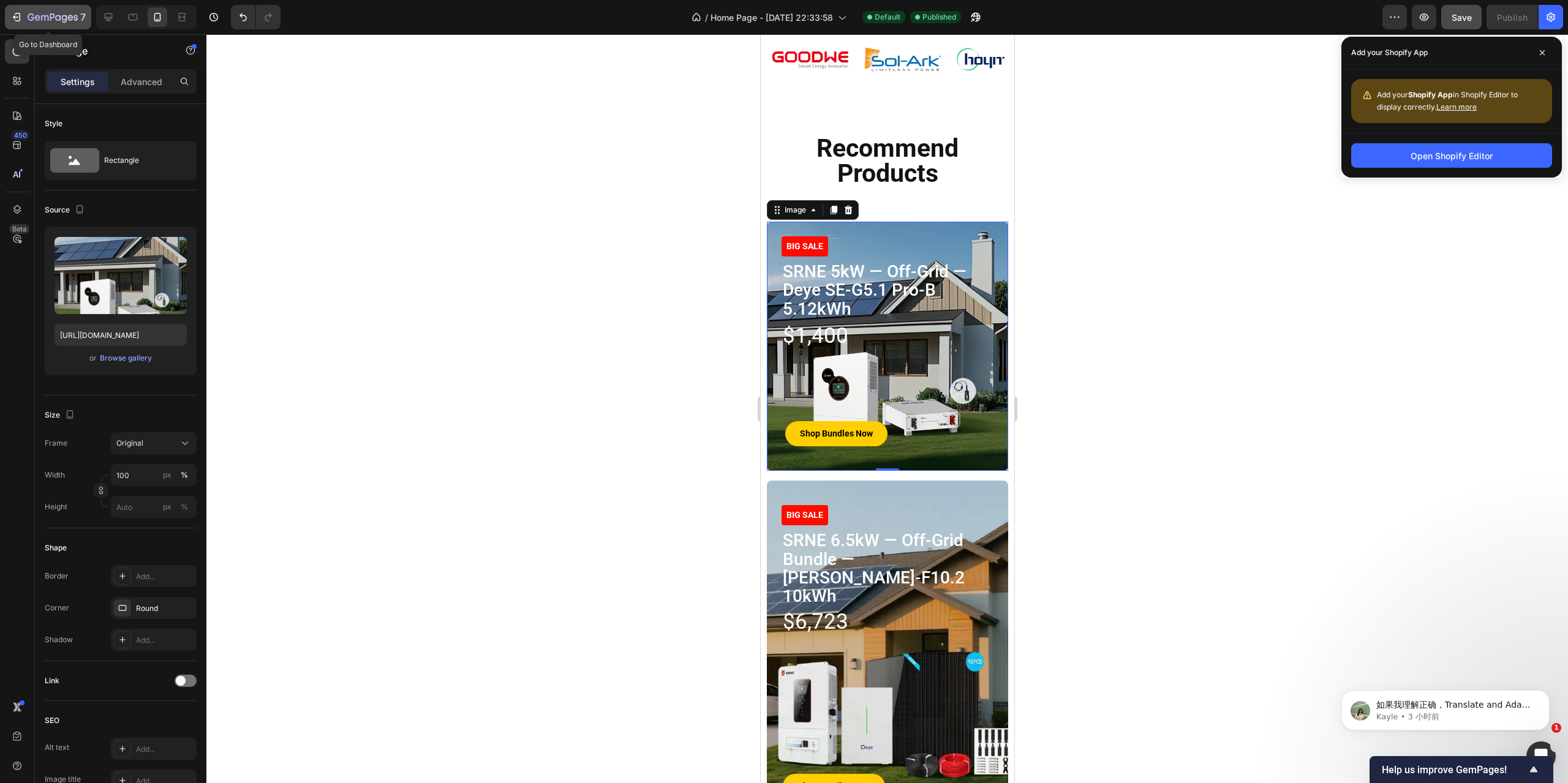
click at [19, 16] on icon "button" at bounding box center [18, 17] width 6 height 8
